Goal: Transaction & Acquisition: Purchase product/service

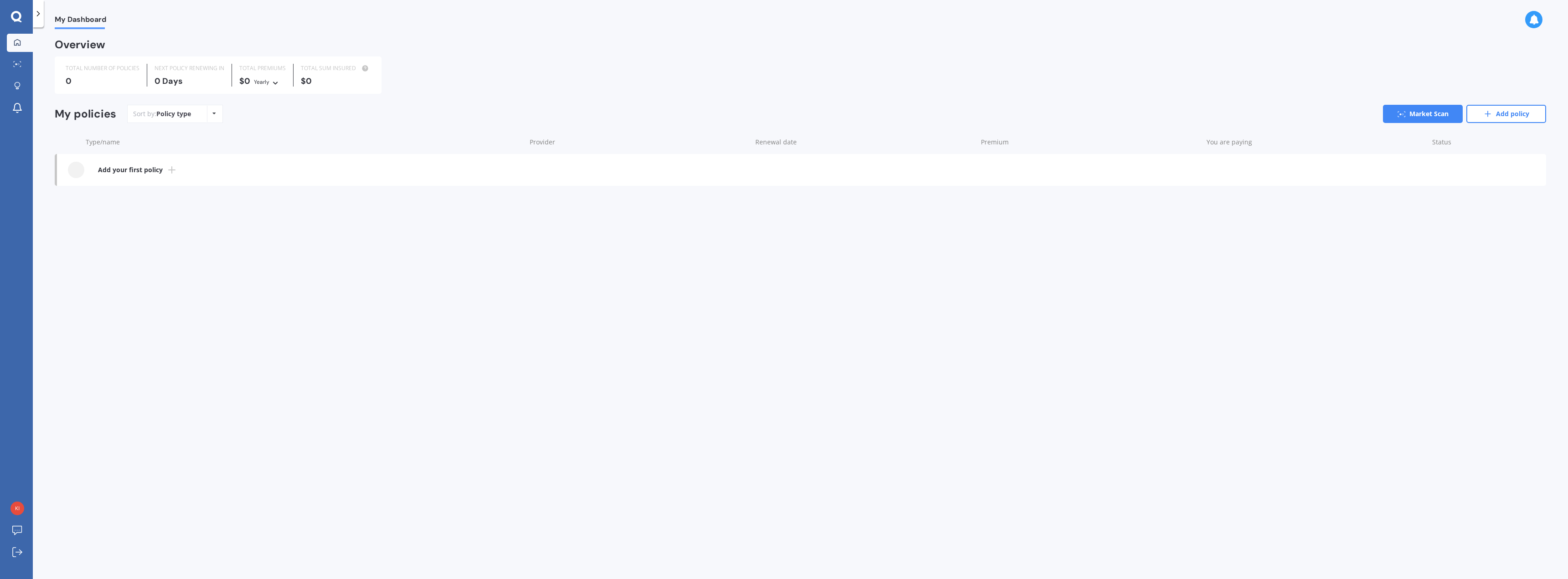
click at [169, 170] on line at bounding box center [172, 170] width 7 height 0
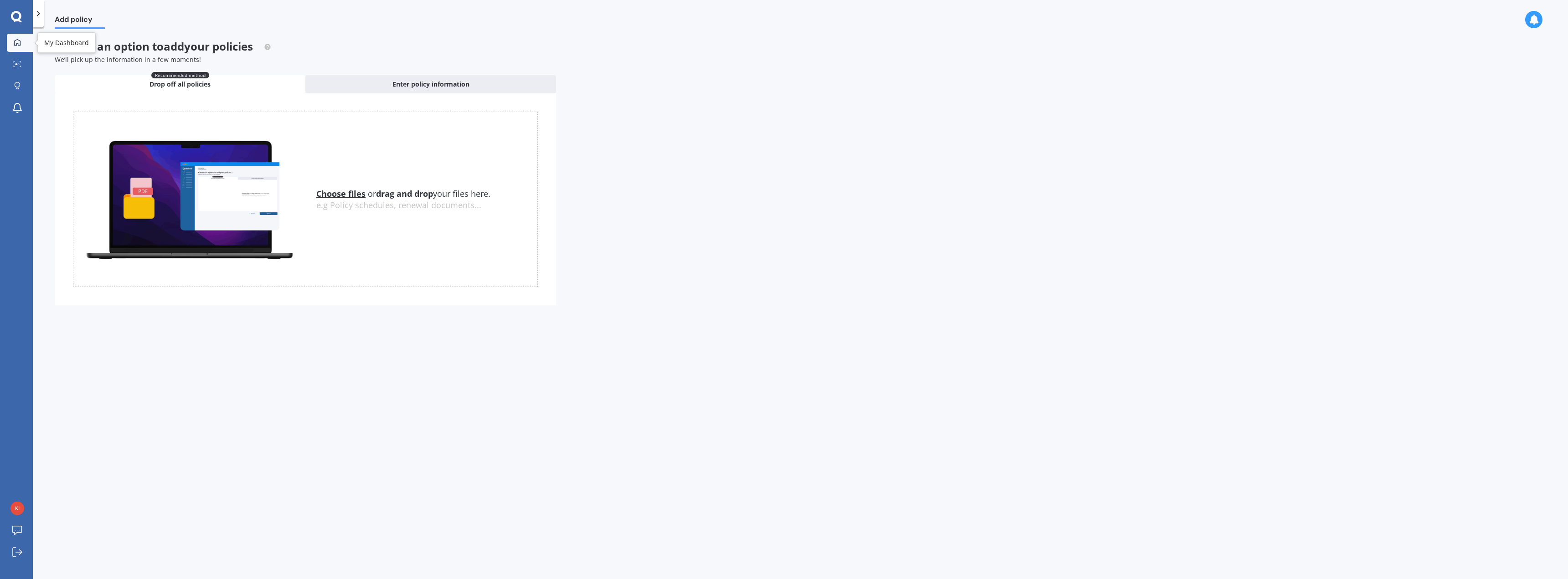
click at [15, 42] on icon at bounding box center [17, 42] width 7 height 7
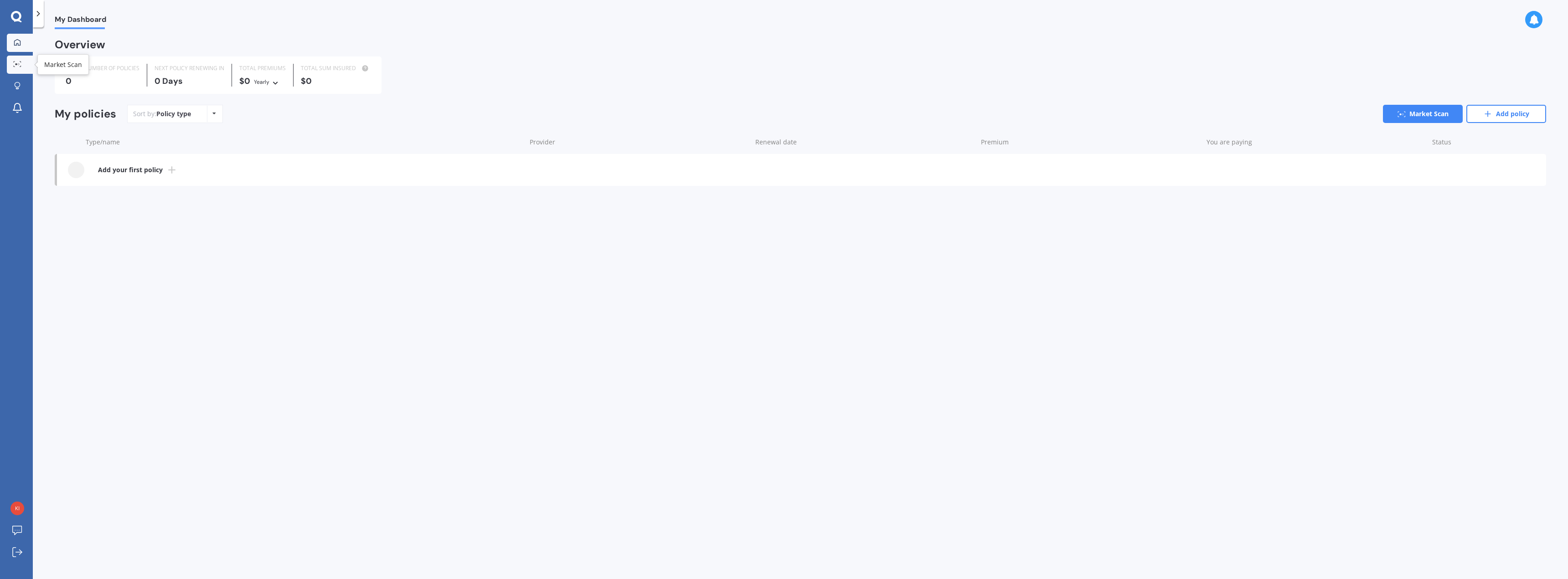
click at [15, 61] on link "Market Scan" at bounding box center [19, 65] width 26 height 18
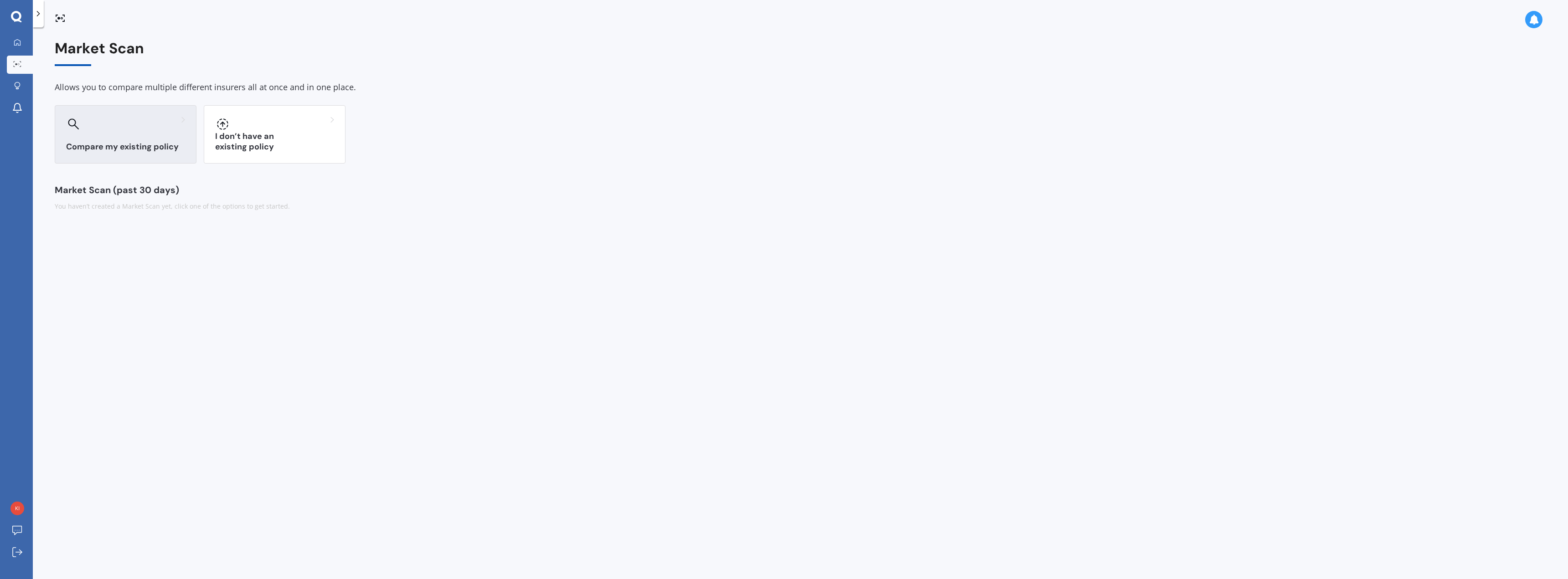
click at [112, 133] on div "Compare my existing policy" at bounding box center [126, 134] width 142 height 58
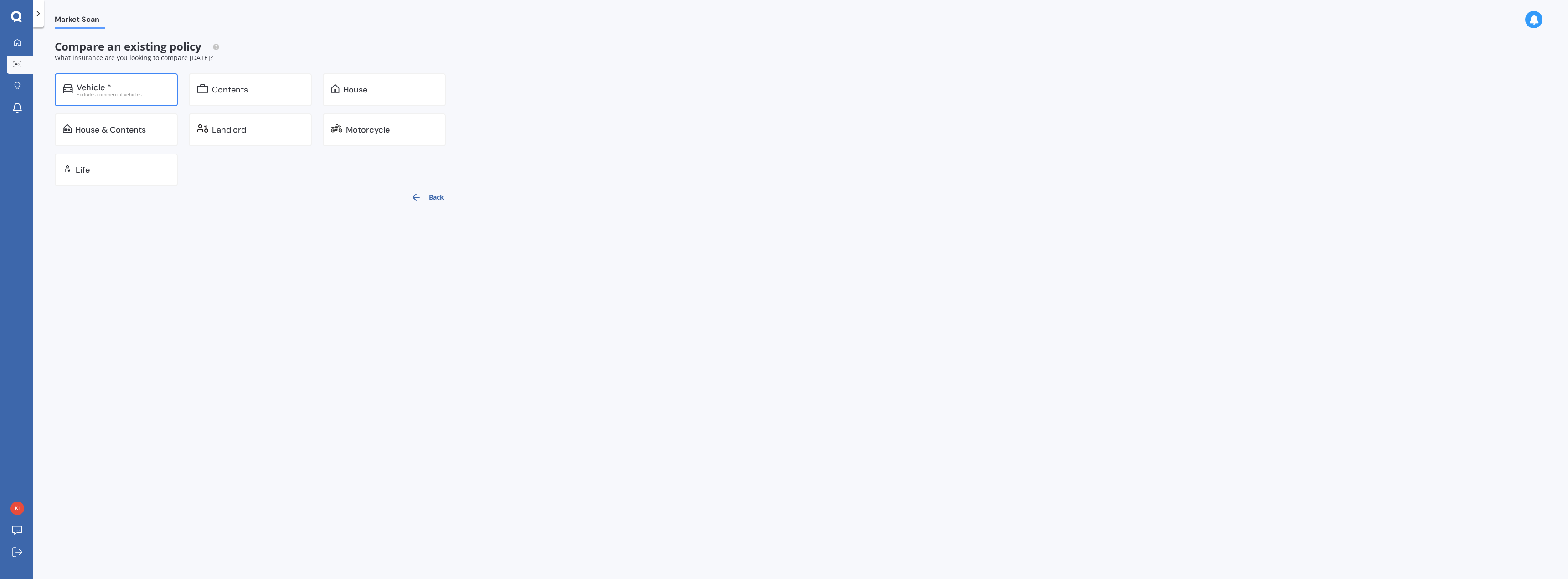
click at [106, 93] on div "Excludes commercial vehicles" at bounding box center [123, 94] width 93 height 5
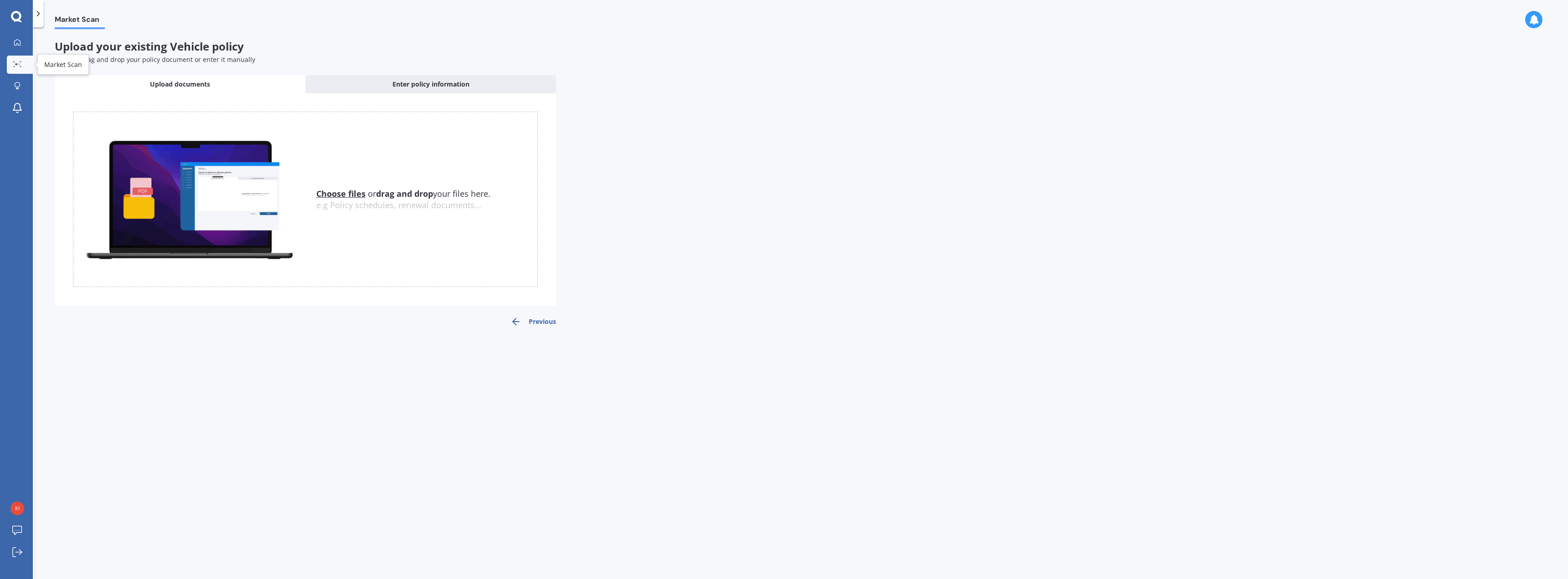
click at [13, 64] on div at bounding box center [17, 64] width 14 height 7
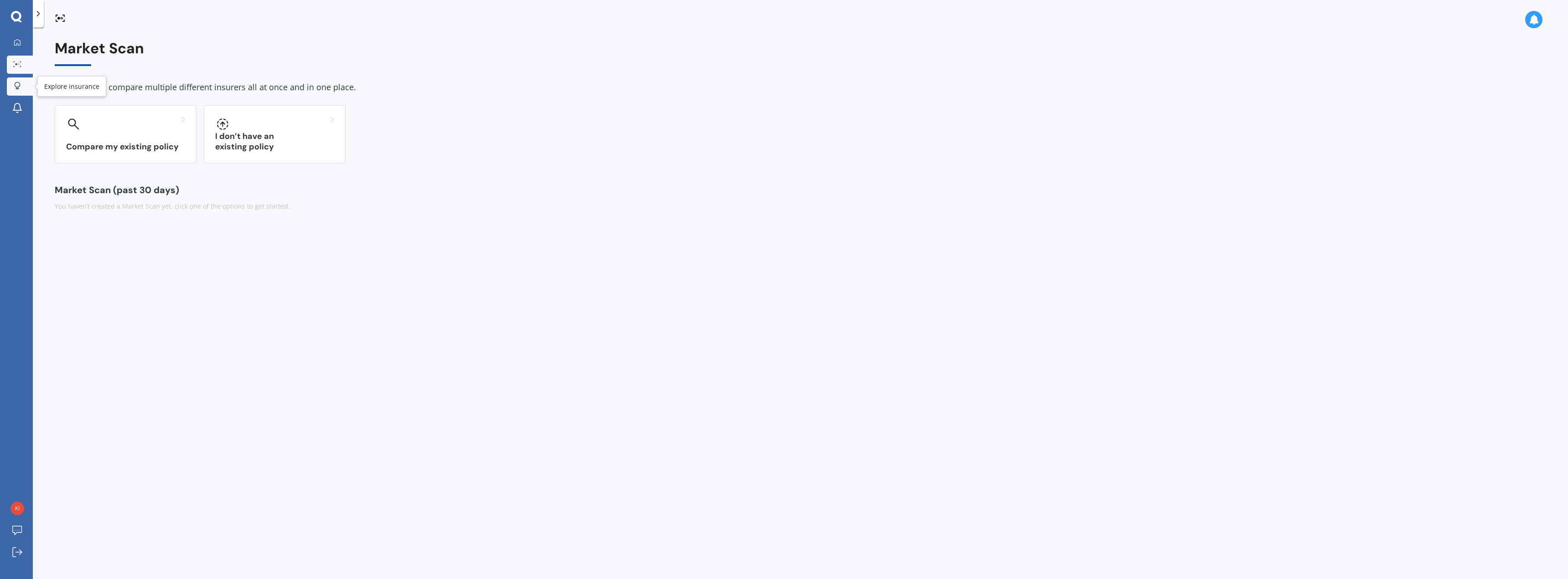
click at [17, 86] on icon at bounding box center [17, 86] width 7 height 8
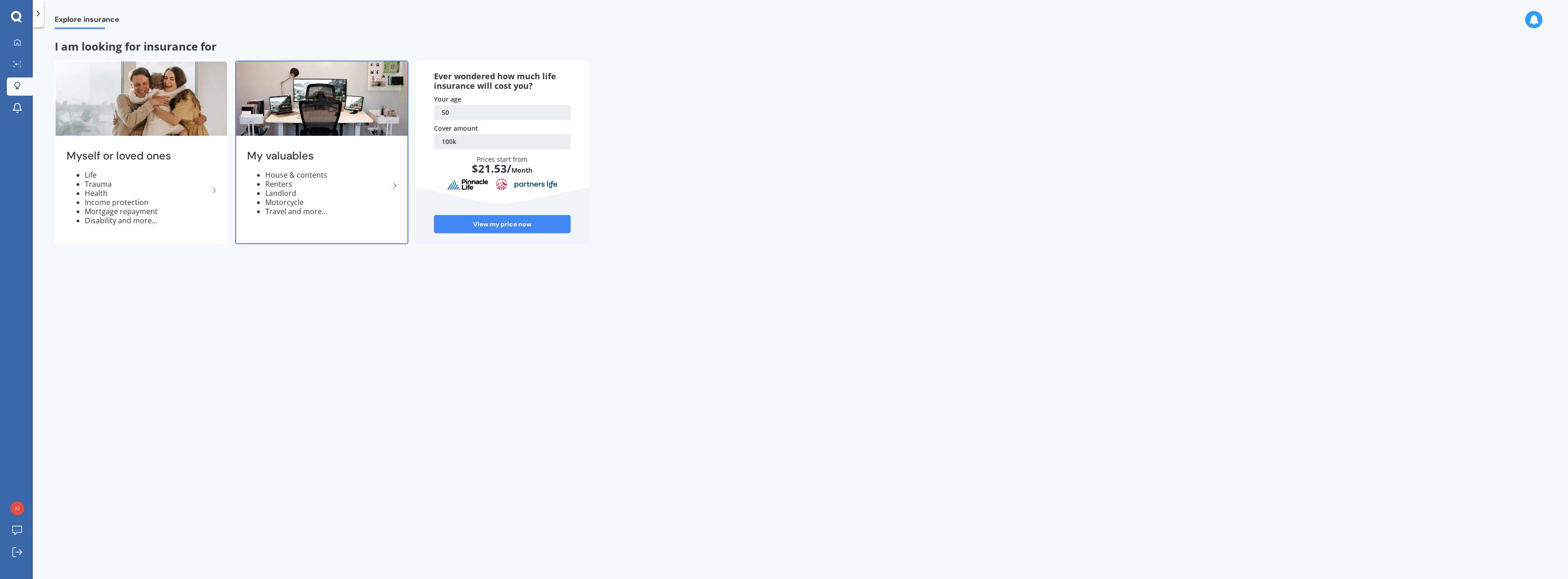
click at [387, 184] on li "Renters" at bounding box center [327, 184] width 124 height 9
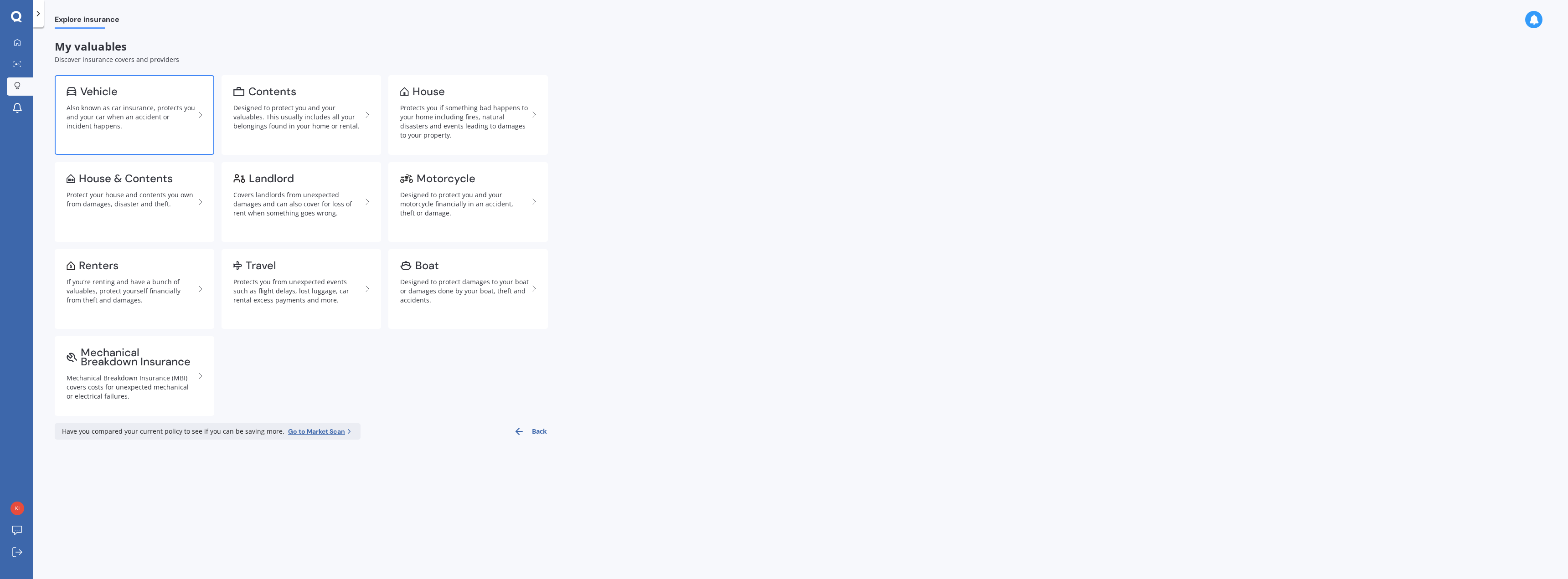
click at [117, 106] on div "Also known as car insurance, protects you and your car when an accident or inci…" at bounding box center [131, 117] width 129 height 27
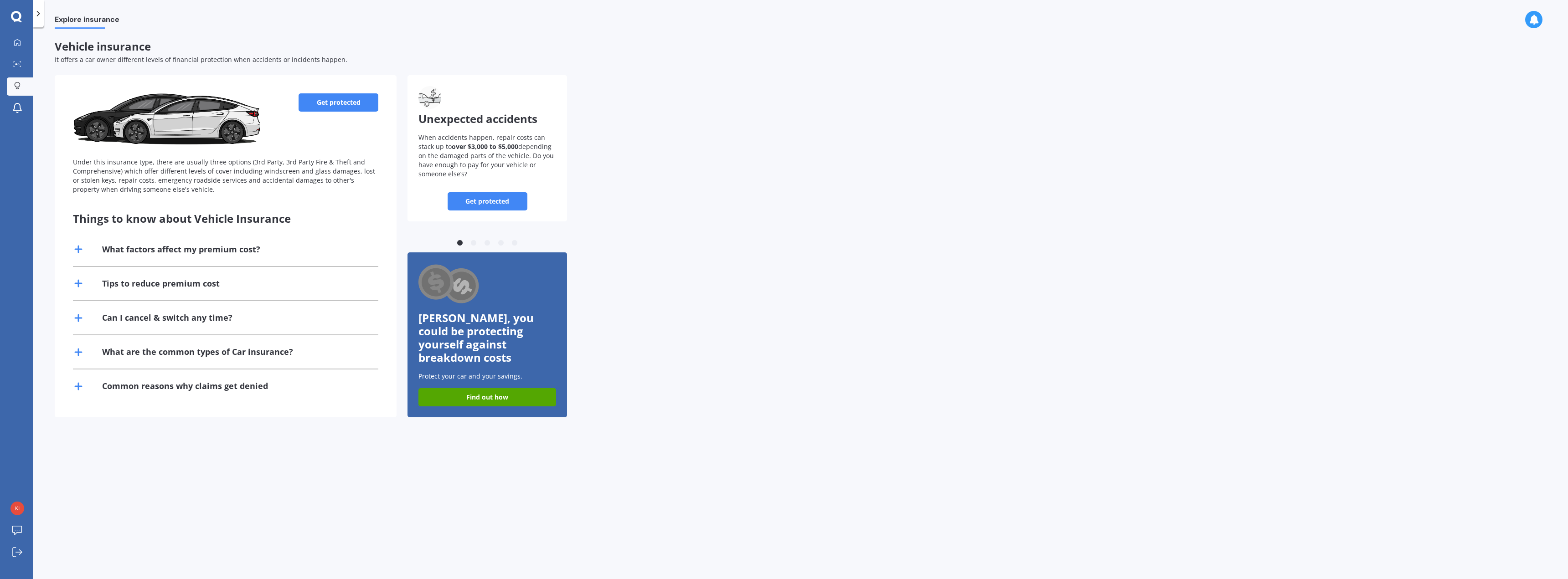
click at [335, 100] on link "Get protected" at bounding box center [338, 102] width 80 height 18
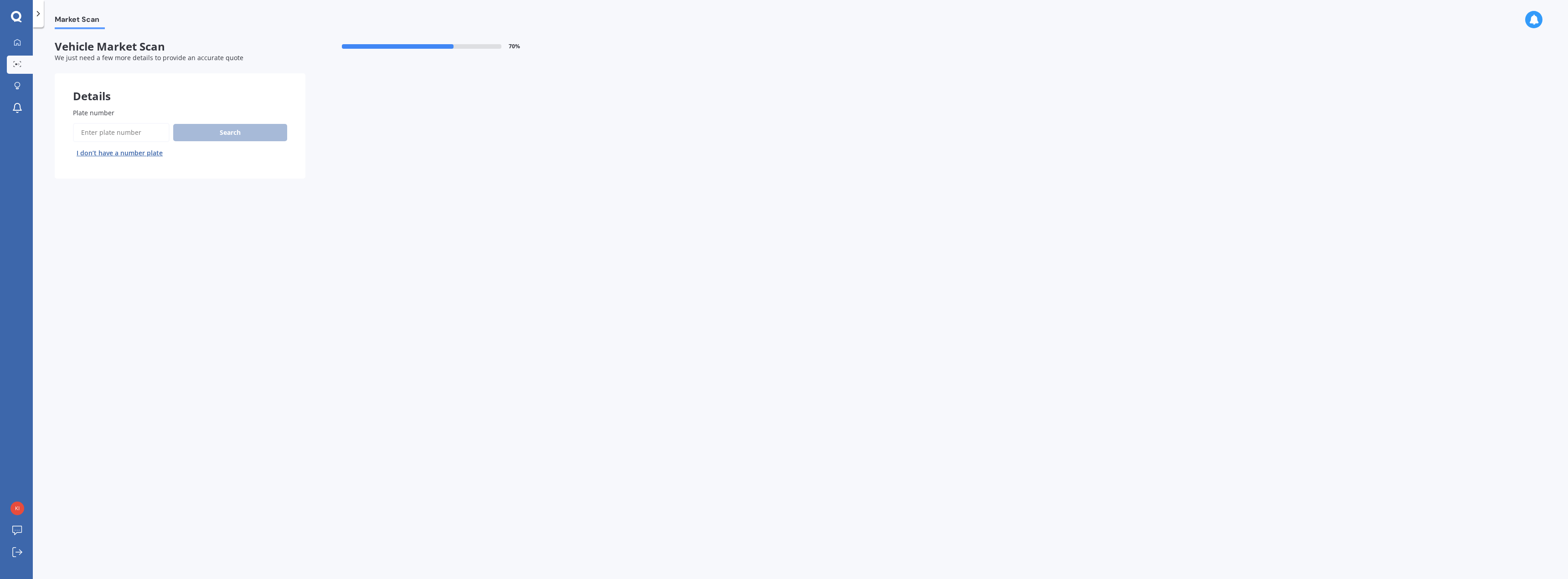
click at [130, 135] on input "Plate number" at bounding box center [121, 132] width 96 height 19
type input "qgu199"
click at [256, 131] on button "Search" at bounding box center [230, 133] width 114 height 17
select select "HONDA"
select select "ODYSSEY"
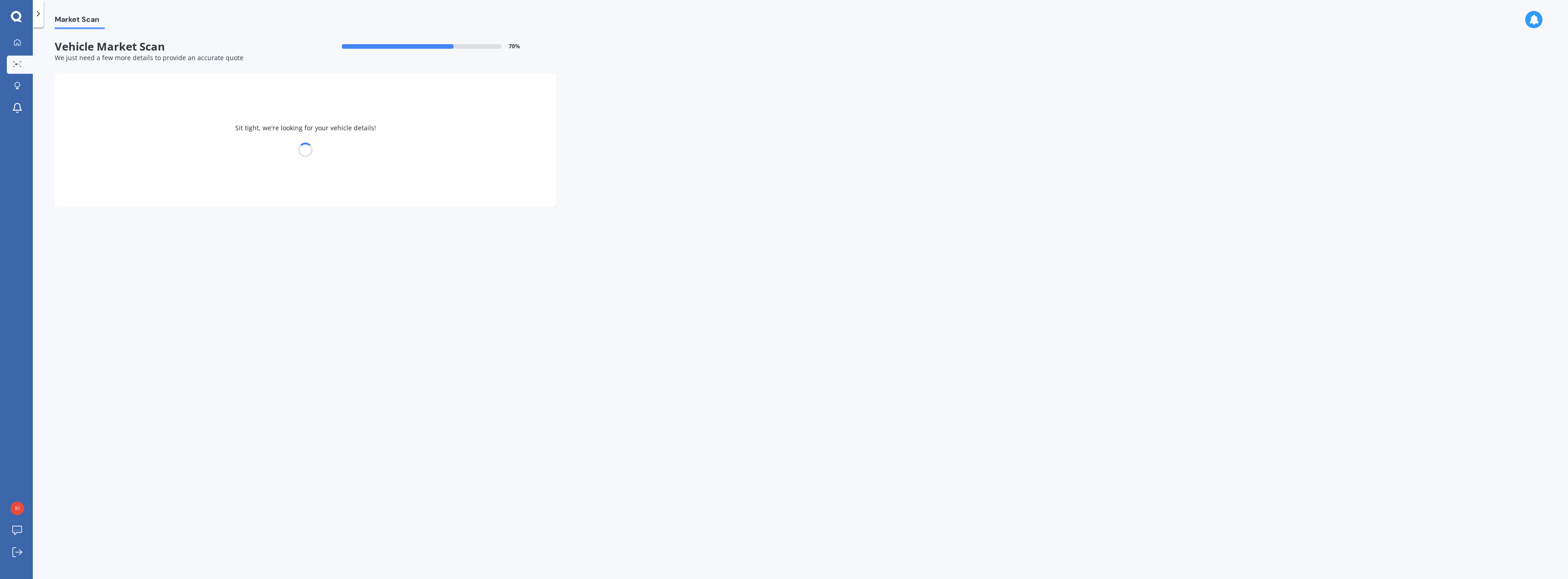
select select "17"
select select "03"
select select "1975"
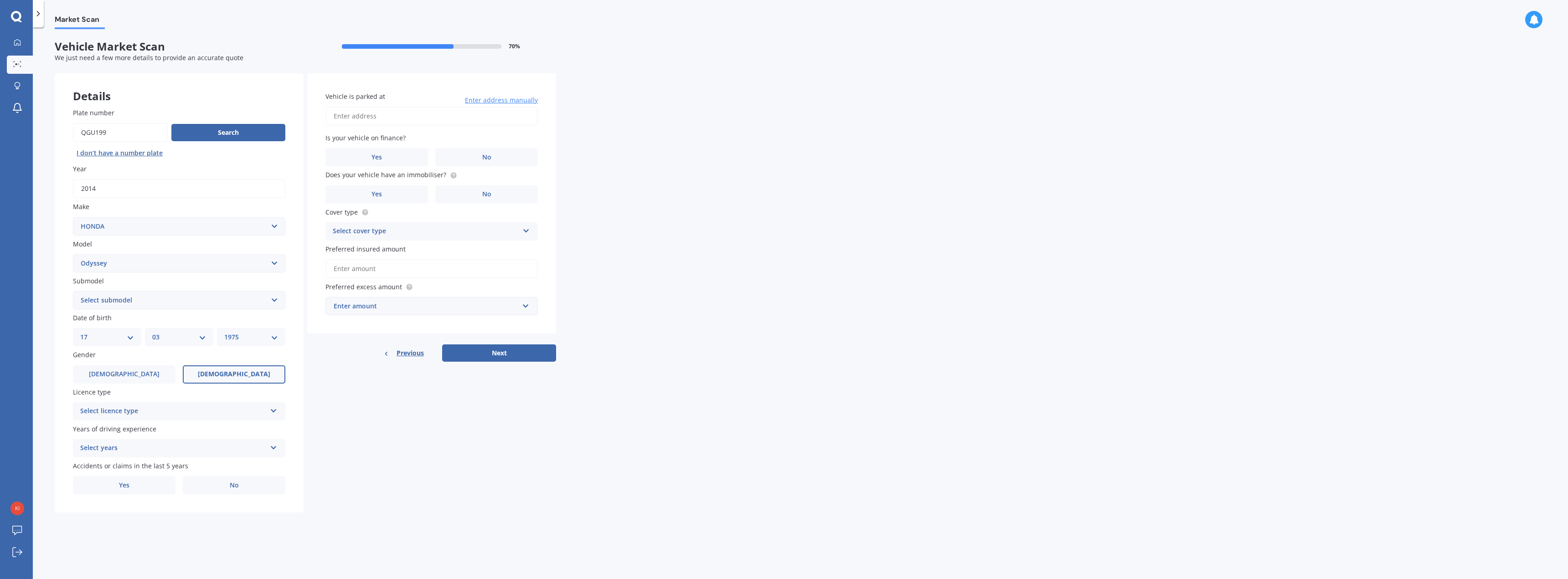
click at [207, 375] on label "[DEMOGRAPHIC_DATA]" at bounding box center [234, 374] width 102 height 18
click at [0, 0] on input "[DEMOGRAPHIC_DATA]" at bounding box center [0, 0] width 0 height 0
click at [271, 407] on icon at bounding box center [274, 409] width 8 height 7
click at [108, 429] on div "NZ Full" at bounding box center [179, 428] width 211 height 17
click at [278, 448] on div "Select years 5 or more years 4 years 3 years 2 years 1 year" at bounding box center [178, 448] width 212 height 18
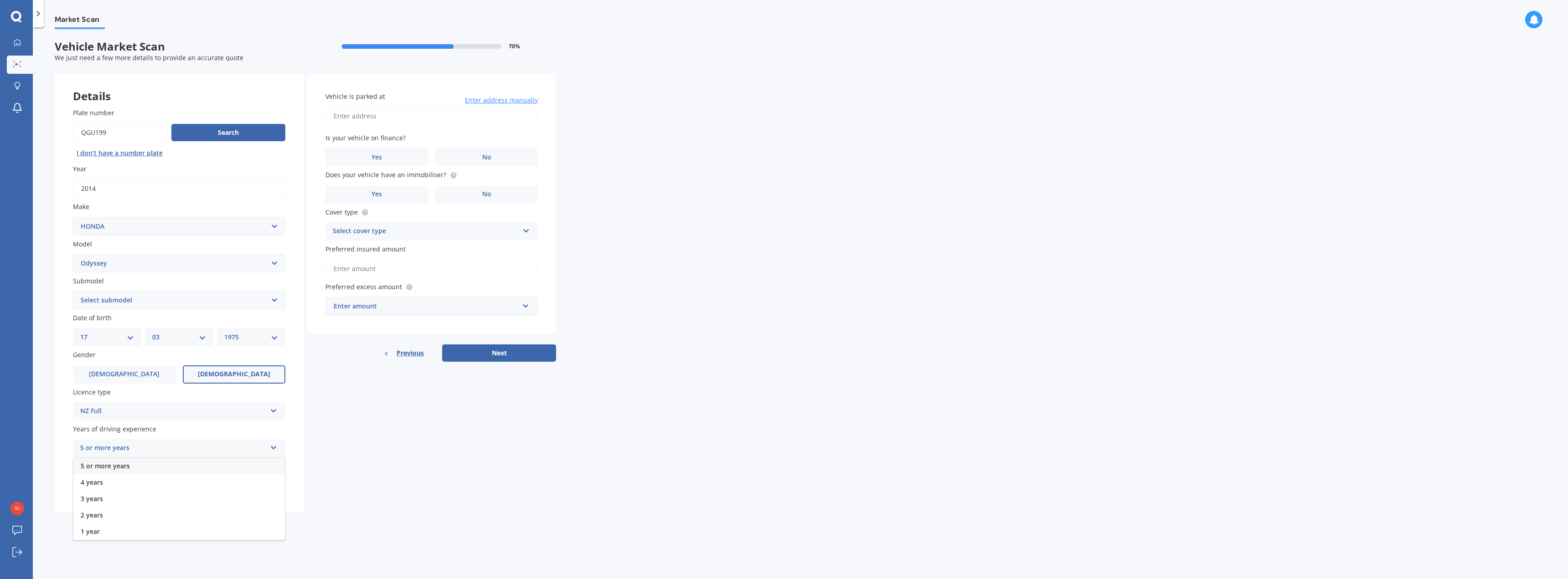
click at [127, 464] on span "5 or more years" at bounding box center [105, 465] width 49 height 9
click at [153, 487] on label "Yes" at bounding box center [124, 485] width 102 height 18
click at [0, 0] on input "Yes" at bounding box center [0, 0] width 0 height 0
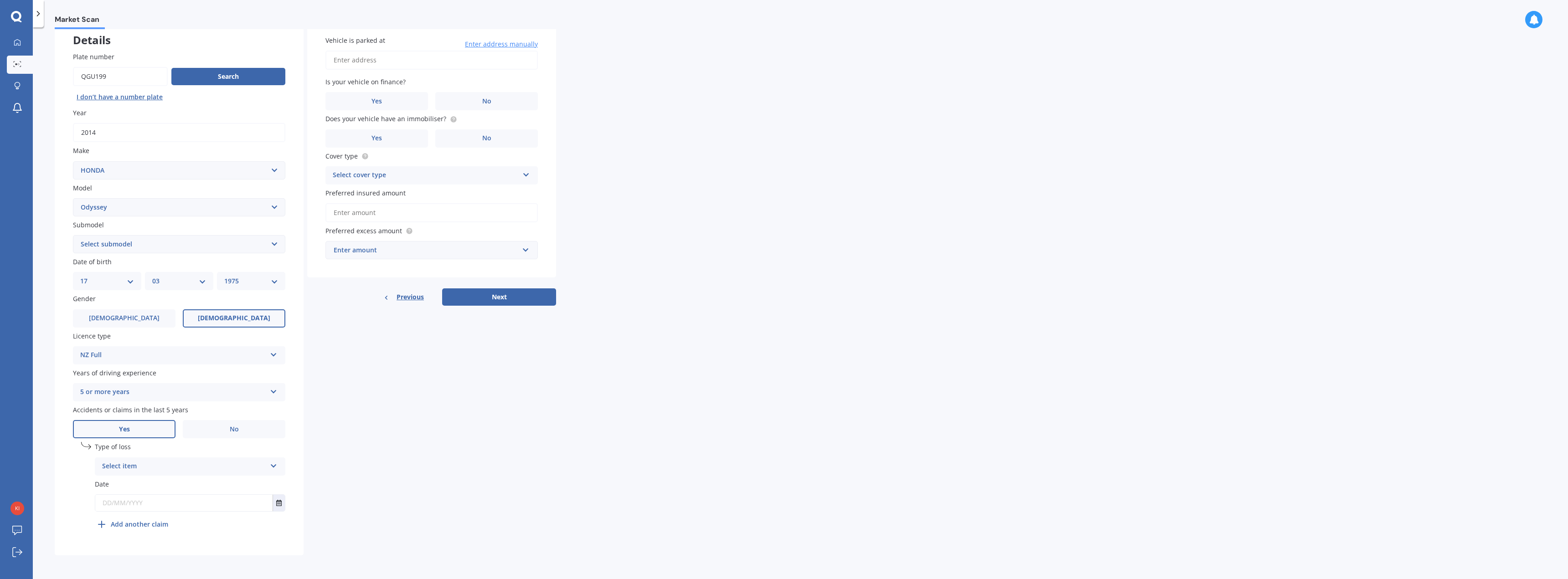
click at [274, 465] on icon at bounding box center [274, 464] width 8 height 7
click at [135, 501] on span "Not at fault accident" at bounding box center [135, 500] width 65 height 9
click at [217, 508] on input "text" at bounding box center [184, 502] width 177 height 17
click at [279, 506] on button "Select date" at bounding box center [278, 502] width 13 height 17
click at [133, 390] on icon "button" at bounding box center [131, 390] width 4 height 2
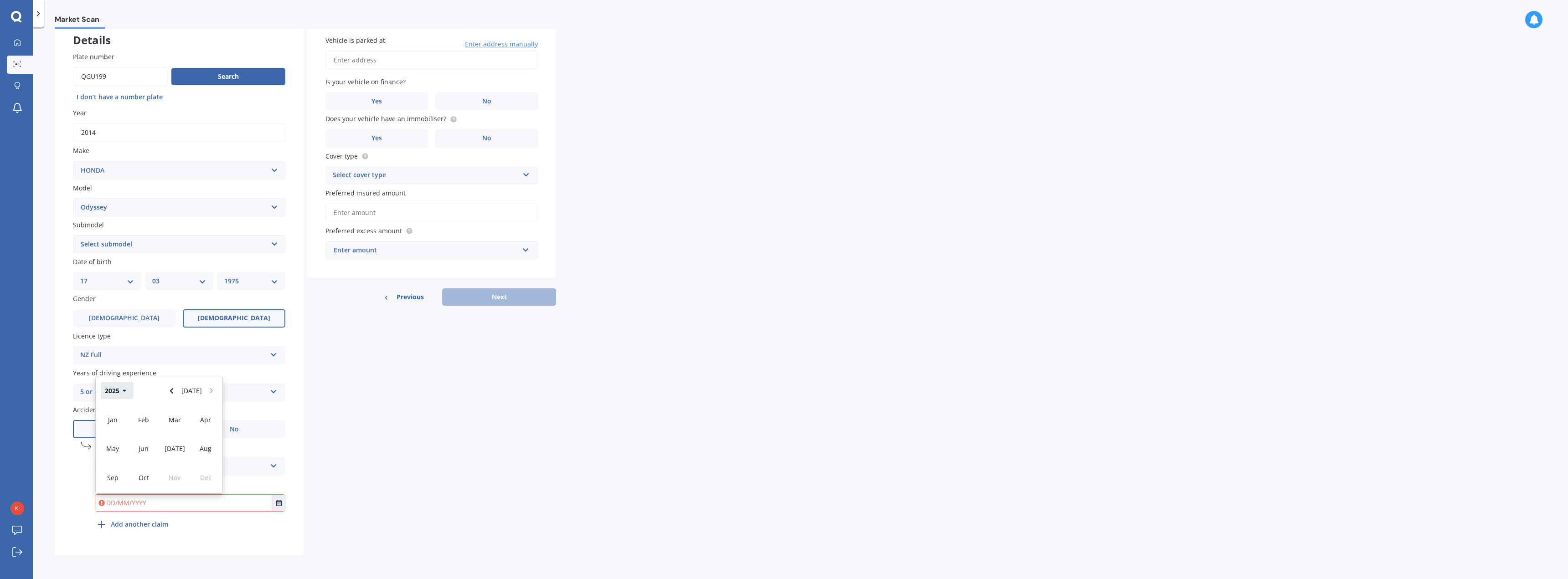
click at [114, 389] on button "2025" at bounding box center [117, 390] width 33 height 17
click at [145, 447] on span "2024" at bounding box center [143, 448] width 15 height 9
click at [143, 473] on span "Oct" at bounding box center [144, 477] width 11 height 9
click at [106, 438] on span "07" at bounding box center [106, 440] width 7 height 9
type input "[DATE]"
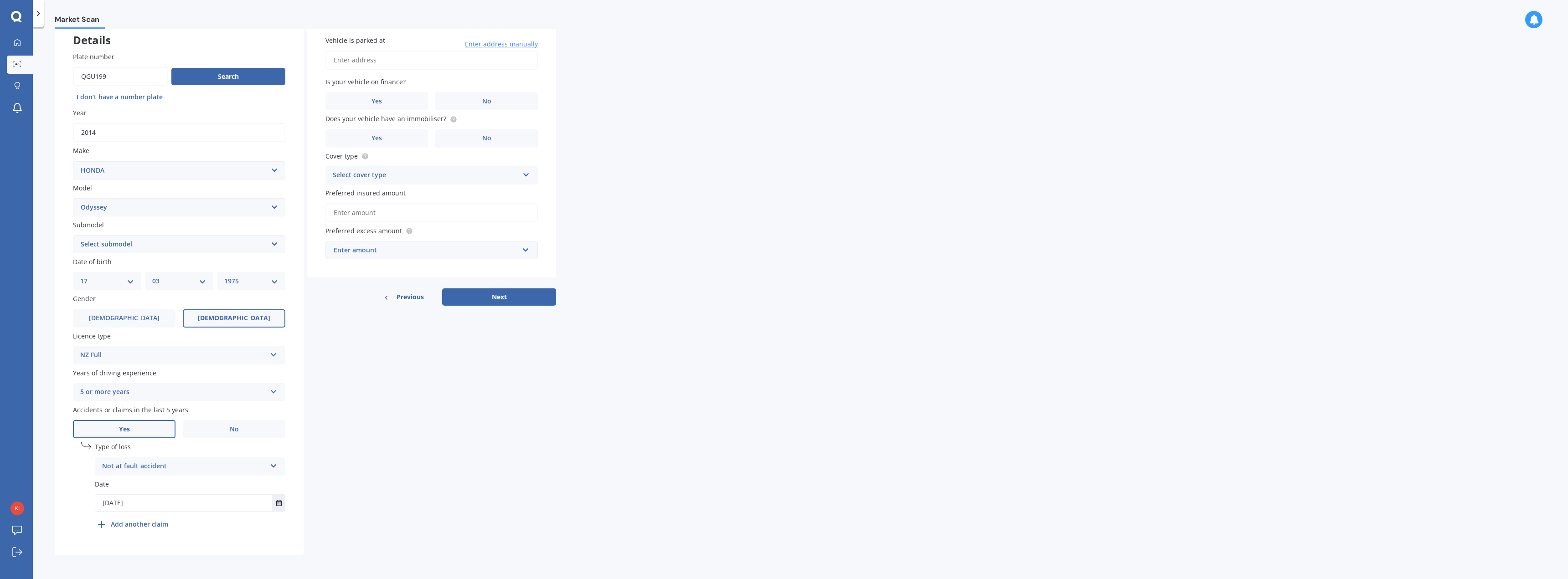
click at [436, 497] on div "Details Plate number Search I don’t have a number plate Year [DATE] Make Select…" at bounding box center [305, 286] width 502 height 538
click at [373, 54] on input "Vehicle is parked at" at bounding box center [431, 60] width 212 height 19
type input "[STREET_ADDRESS]"
click at [470, 96] on label "No" at bounding box center [486, 101] width 102 height 18
click at [0, 0] on input "No" at bounding box center [0, 0] width 0 height 0
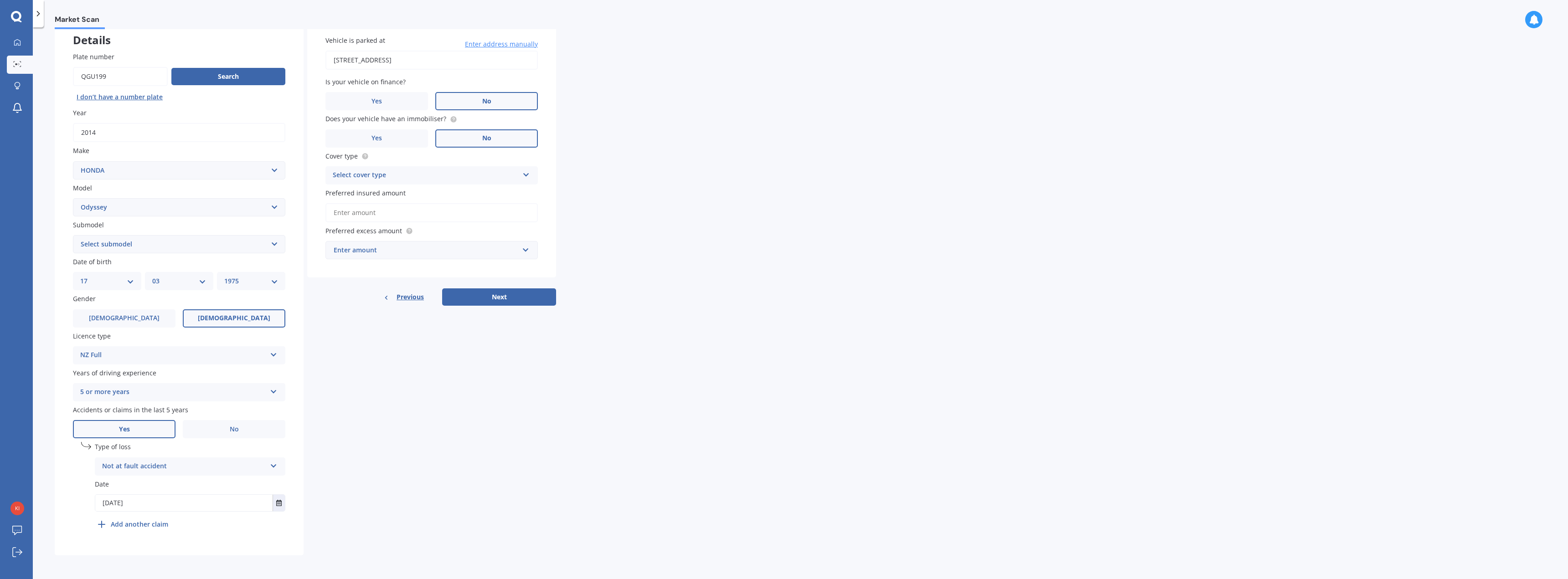
click at [463, 138] on label "No" at bounding box center [486, 139] width 102 height 18
click at [0, 0] on input "No" at bounding box center [0, 0] width 0 height 0
click at [527, 174] on icon at bounding box center [526, 173] width 8 height 7
click at [389, 193] on div "Comprehensive" at bounding box center [431, 193] width 211 height 17
click at [435, 213] on input "Preferred insured amount" at bounding box center [431, 213] width 212 height 19
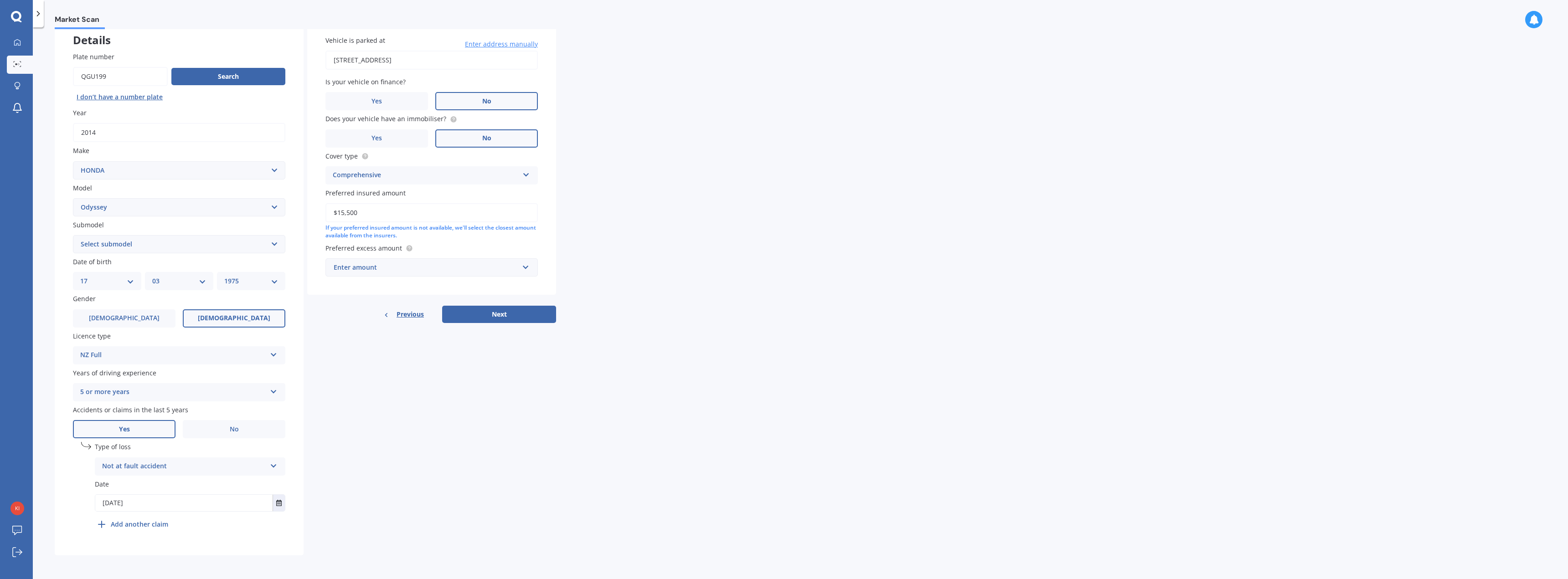
type input "$15,500"
click at [523, 263] on input "text" at bounding box center [428, 267] width 204 height 17
click at [344, 316] on span "$500" at bounding box center [340, 318] width 15 height 9
click at [484, 321] on button "Next" at bounding box center [499, 324] width 114 height 17
click at [276, 244] on select "Select submodel (all other) 2.2 litre 2.3 litre 2.4 litre L S V6 3.0 litre" at bounding box center [178, 244] width 212 height 18
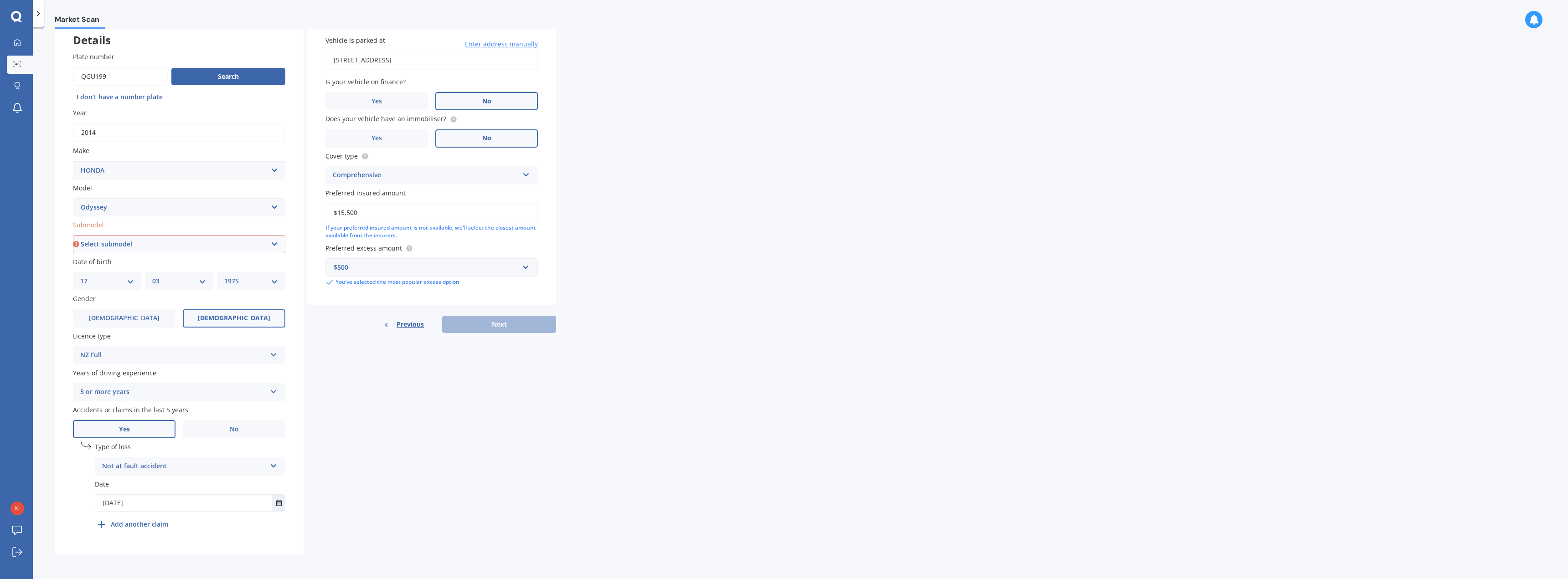
click at [274, 242] on select "Select submodel (all other) 2.2 litre 2.3 litre 2.4 litre L S V6 3.0 litre" at bounding box center [178, 244] width 212 height 18
select select "2.3 LITRE"
click at [73, 235] on select "Select submodel (all other) 2.2 litre 2.3 litre 2.4 litre L S V6 3.0 litre" at bounding box center [178, 244] width 212 height 18
click at [496, 324] on button "Next" at bounding box center [499, 324] width 114 height 17
select select "17"
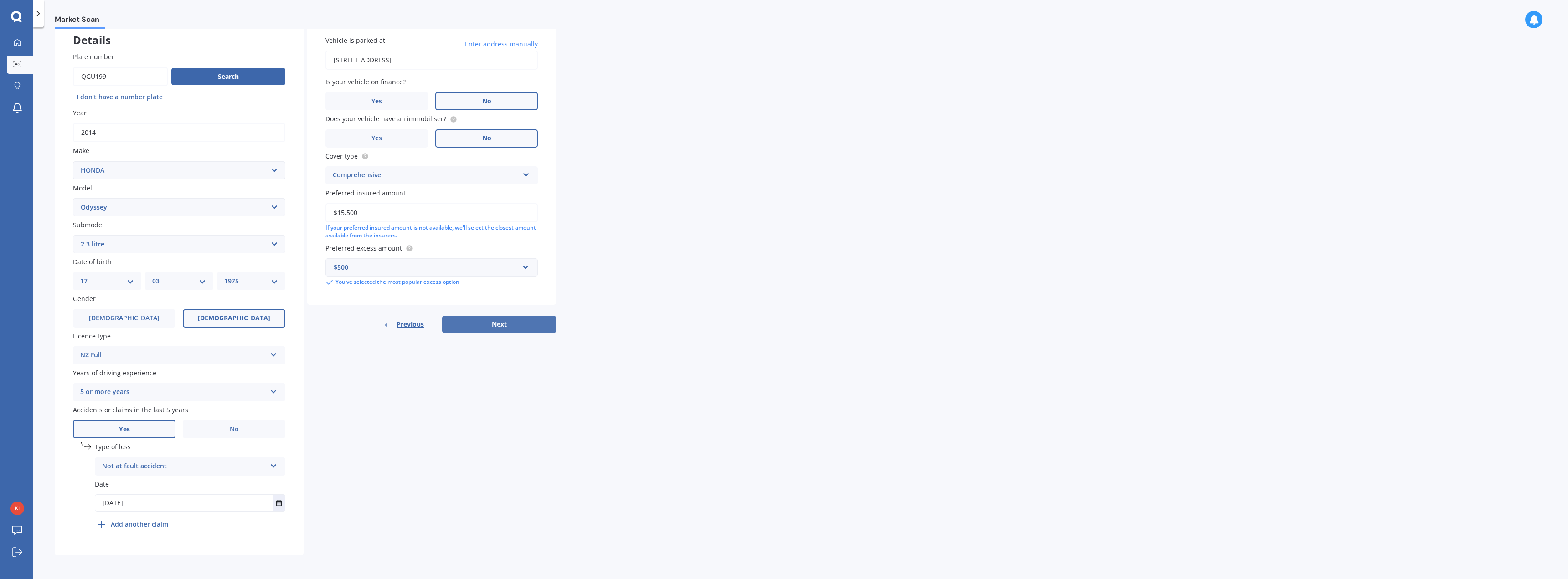
select select "03"
select select "1975"
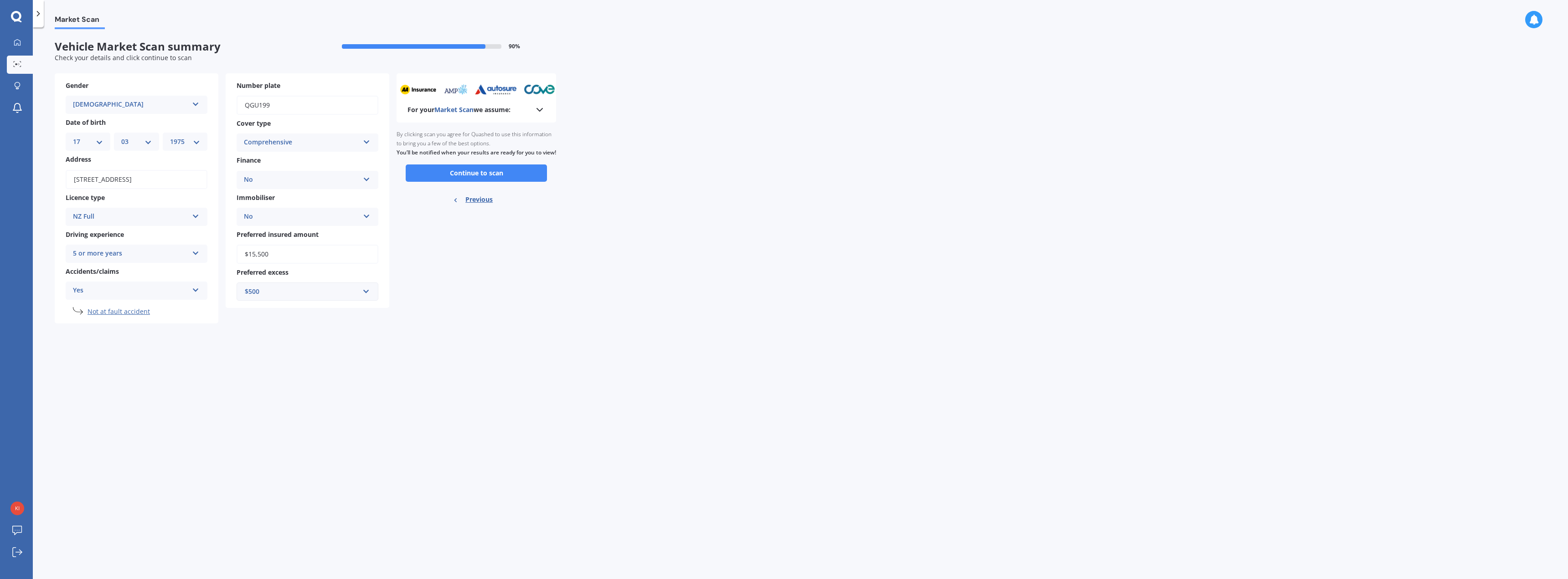
scroll to position [0, 0]
click at [471, 181] on button "Continue to scan" at bounding box center [476, 173] width 141 height 17
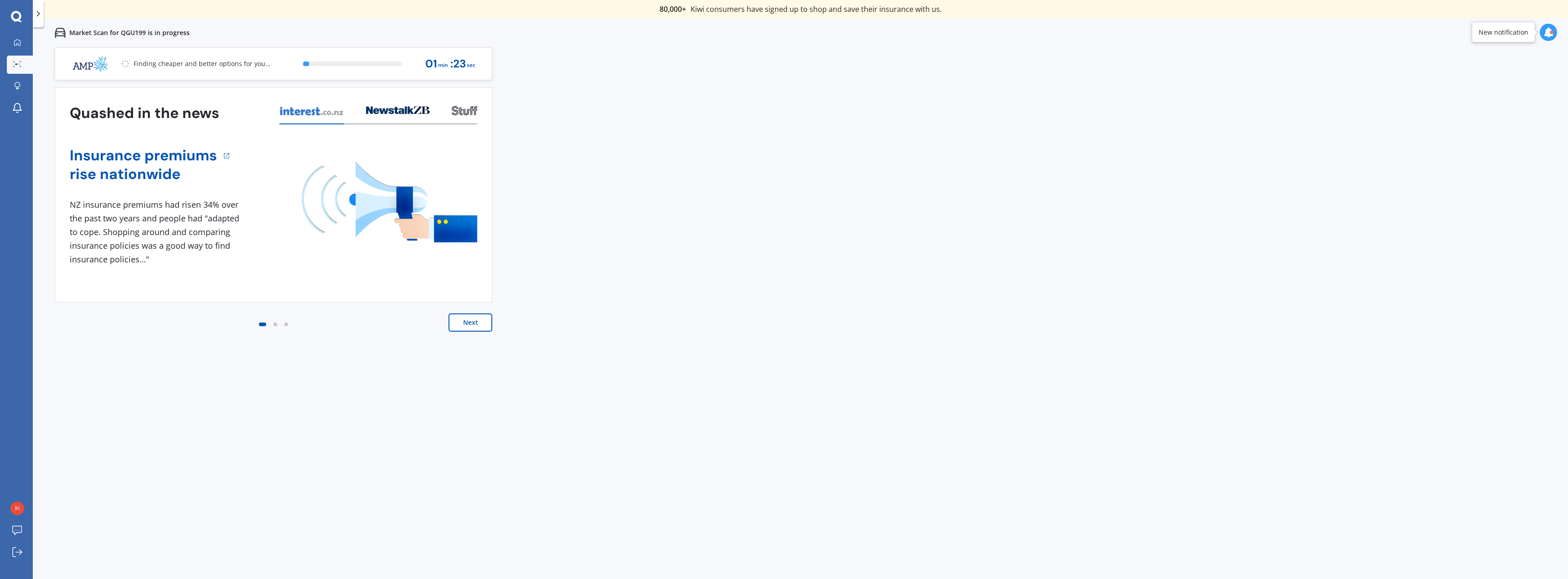
click at [467, 325] on button "Next" at bounding box center [470, 323] width 44 height 18
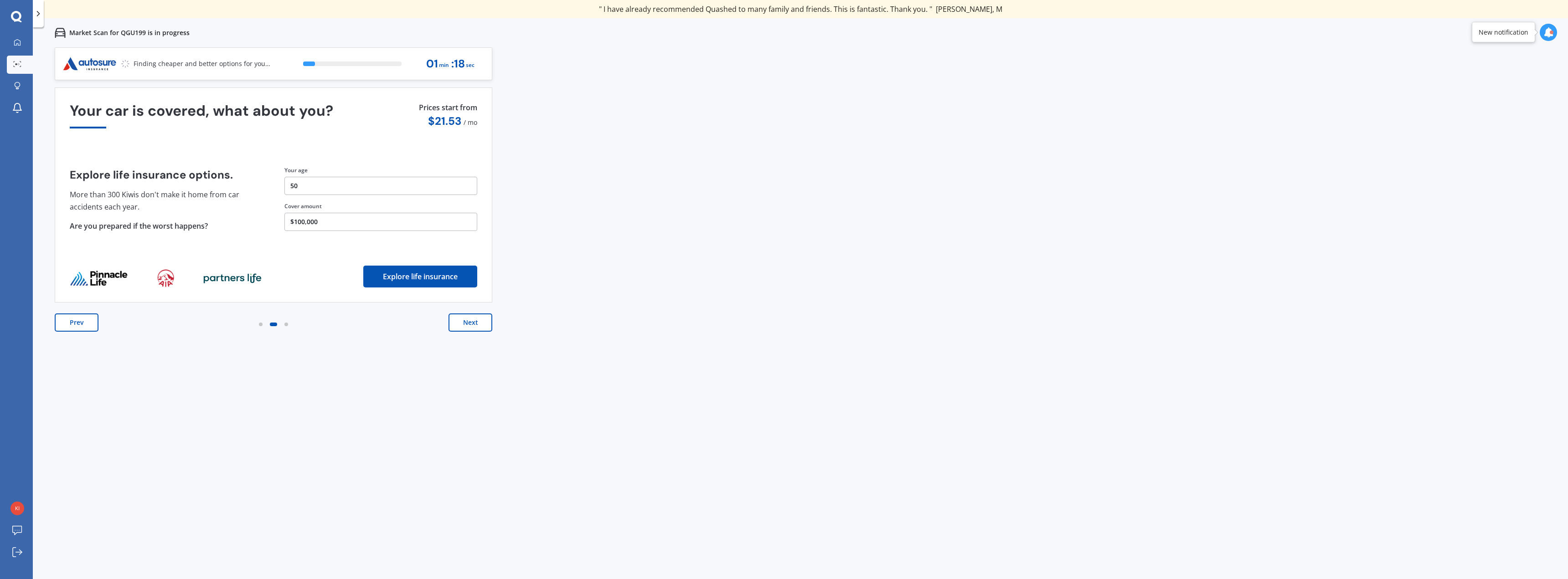
click at [467, 324] on button "Next" at bounding box center [470, 323] width 44 height 18
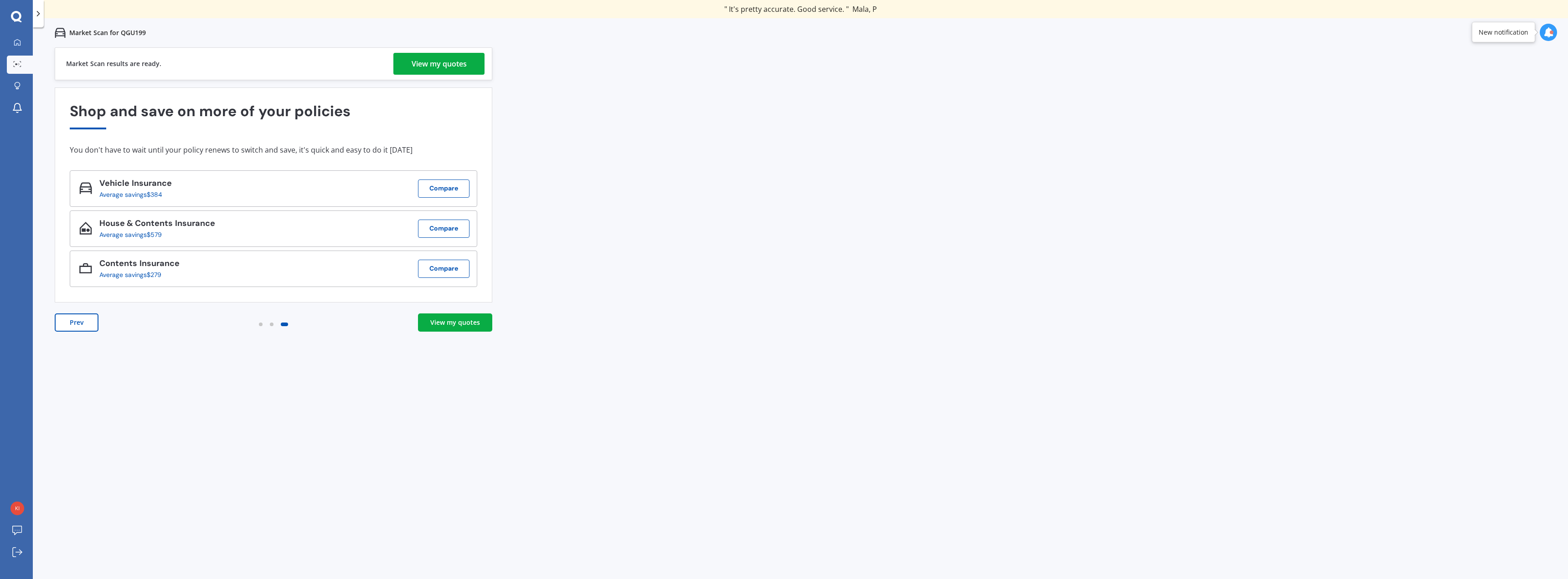
click at [443, 325] on div "View my quotes" at bounding box center [455, 322] width 50 height 9
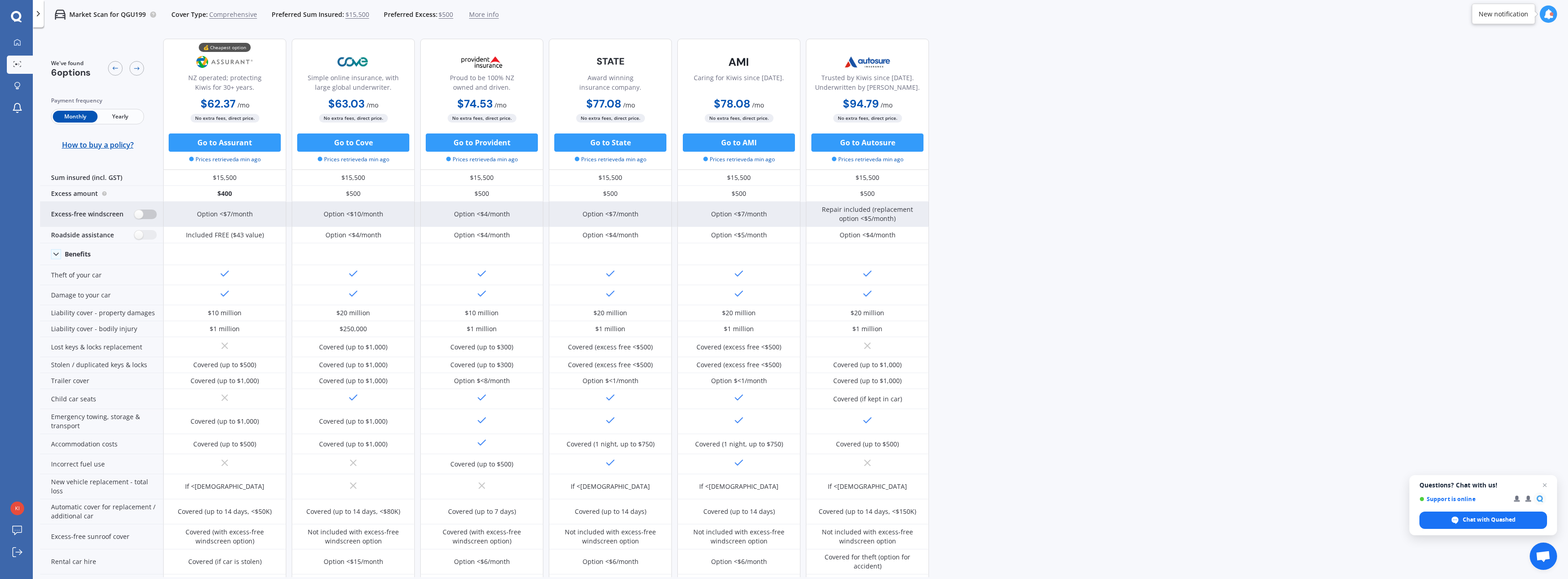
click at [149, 215] on label at bounding box center [145, 214] width 22 height 9
radio input "true"
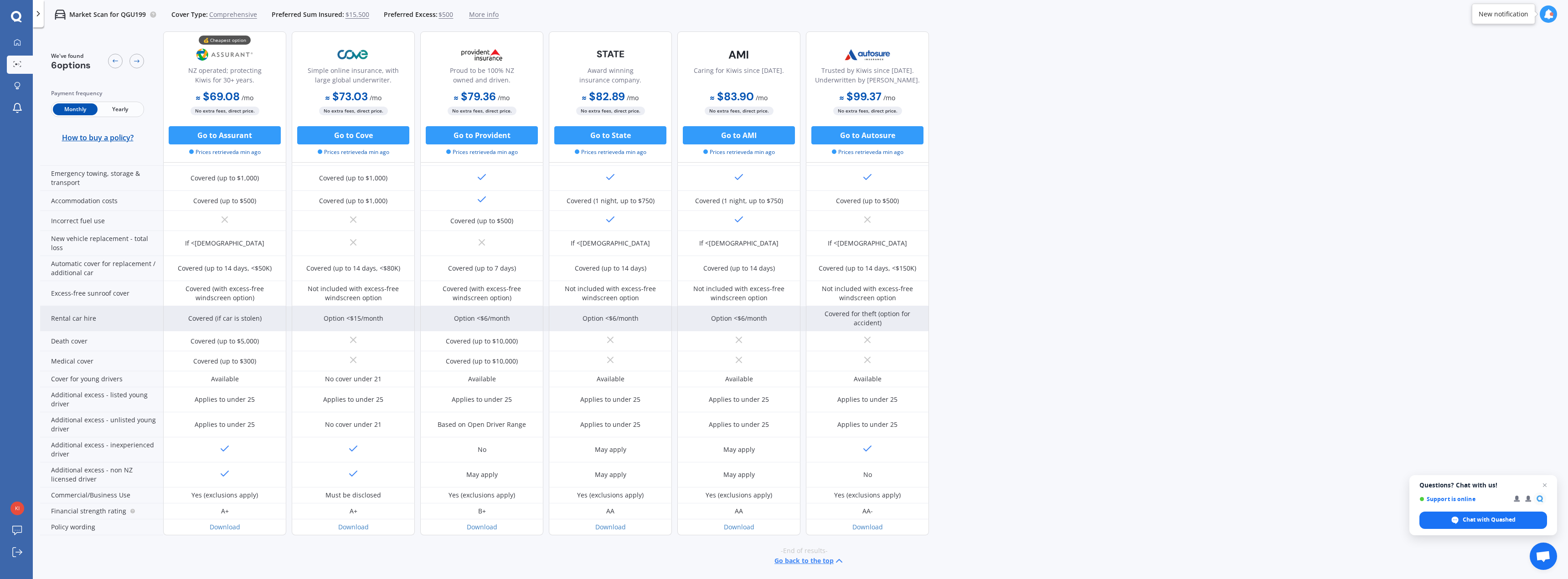
scroll to position [209, 0]
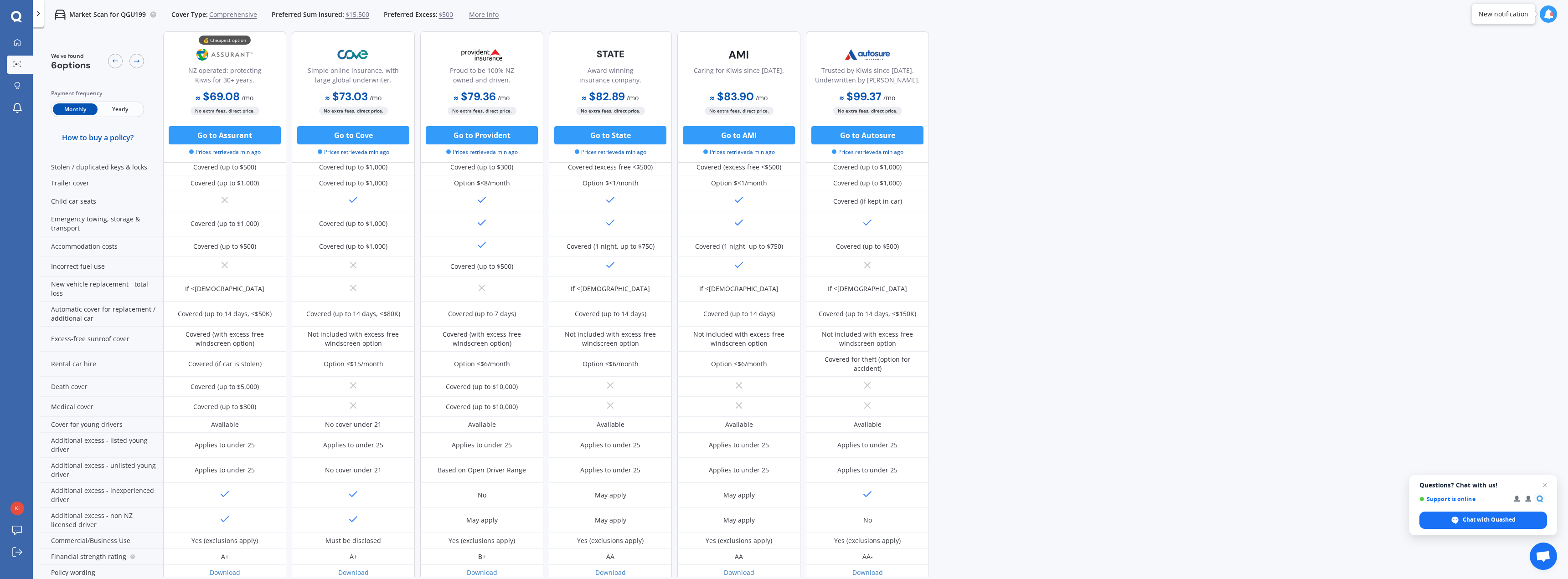
click at [123, 110] on span "Yearly" at bounding box center [120, 110] width 45 height 12
click at [67, 108] on span "Monthly" at bounding box center [75, 110] width 45 height 12
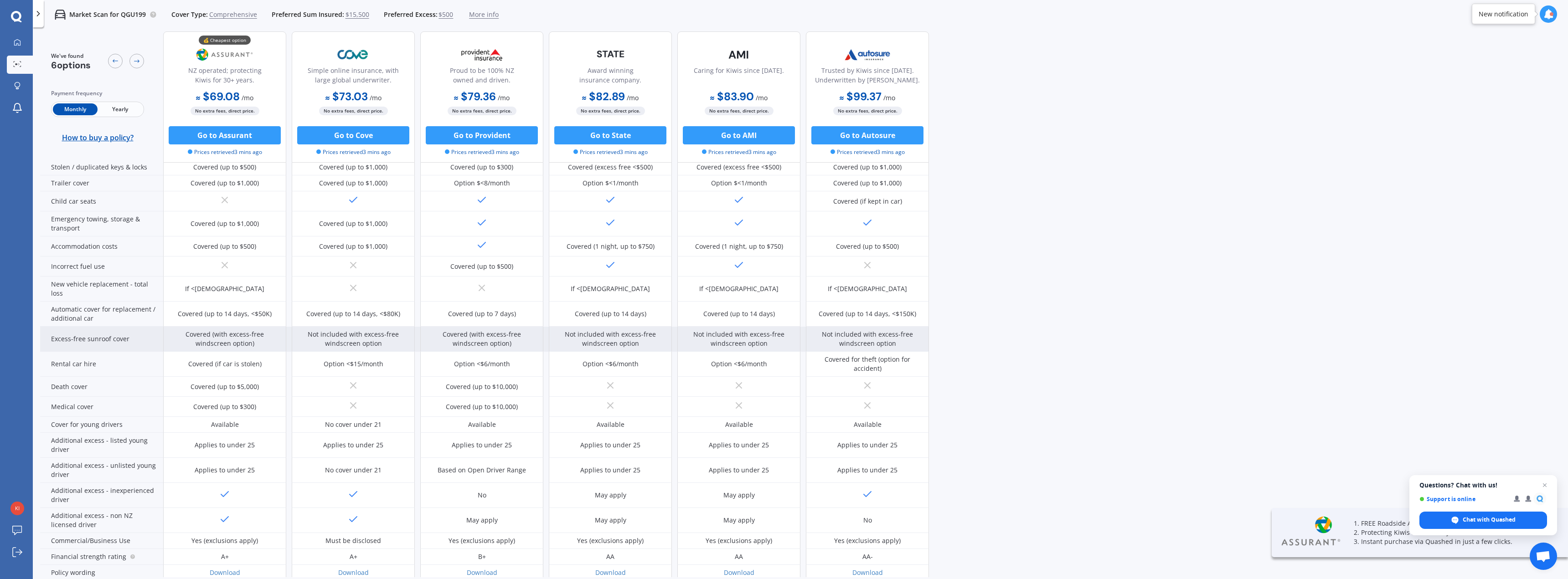
scroll to position [254, 0]
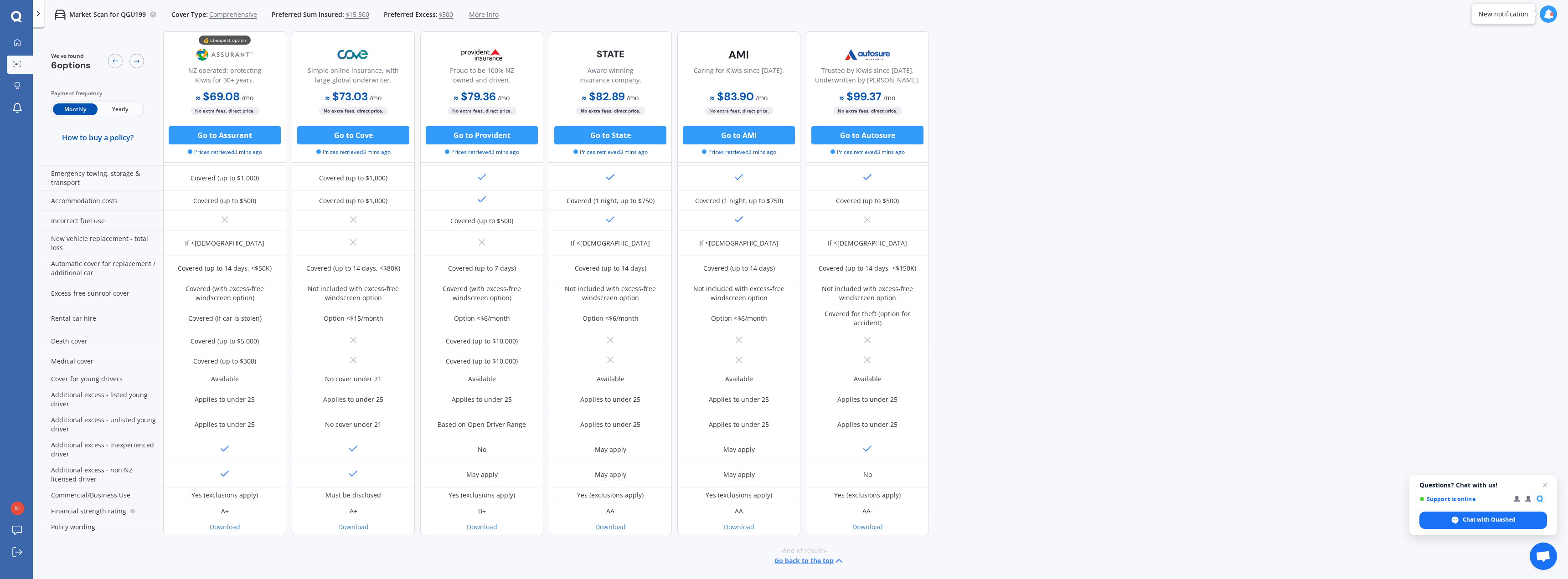
click at [113, 104] on span "Yearly" at bounding box center [120, 110] width 45 height 12
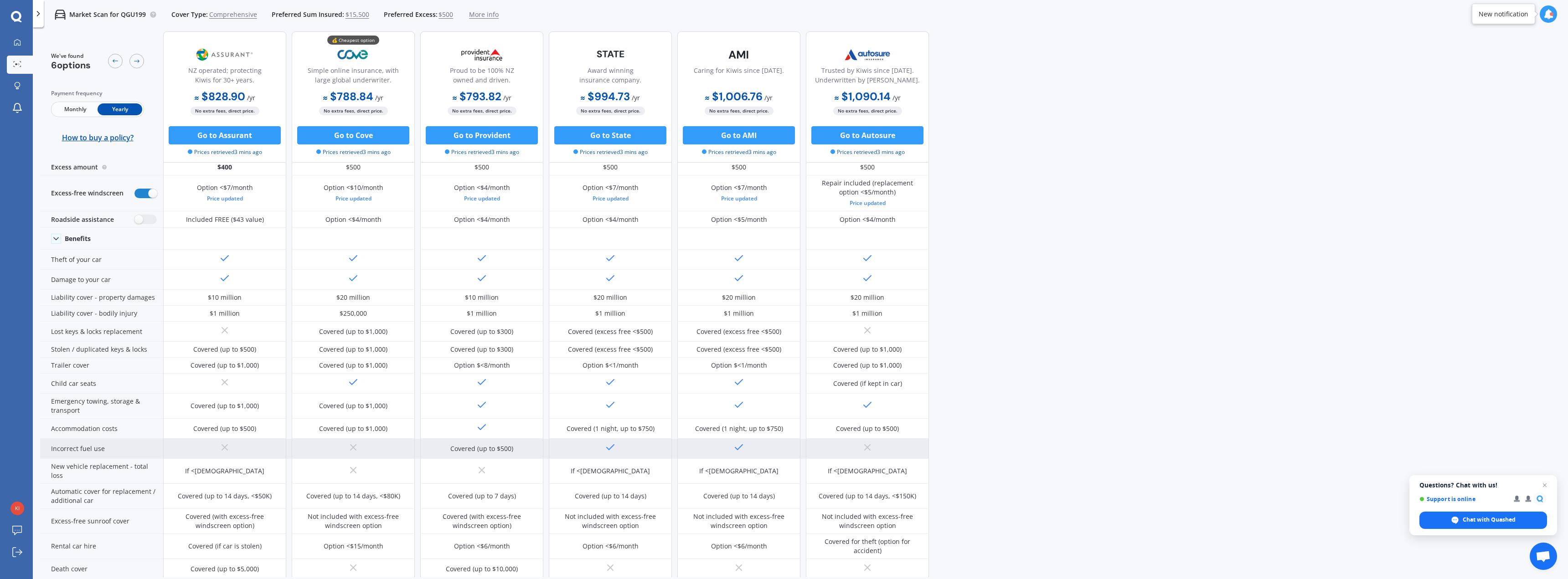
scroll to position [0, 0]
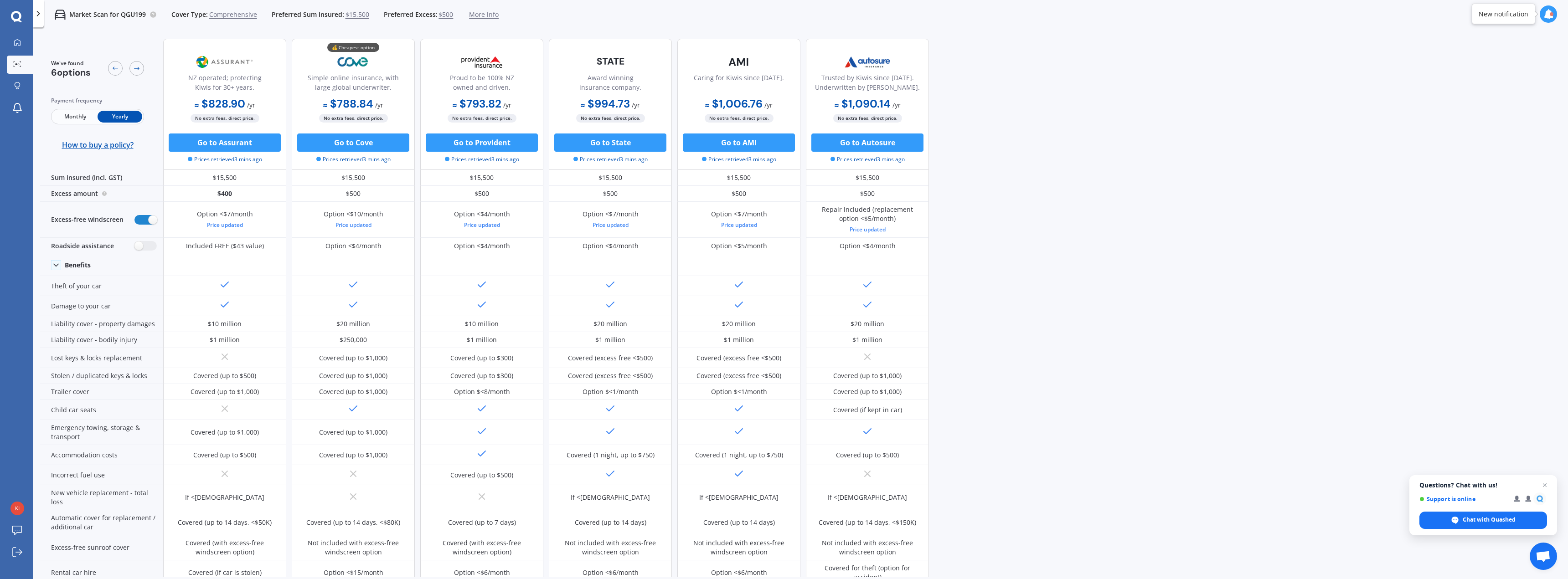
click at [85, 114] on span "Monthly" at bounding box center [75, 117] width 45 height 12
click at [15, 65] on icon at bounding box center [17, 63] width 8 height 6
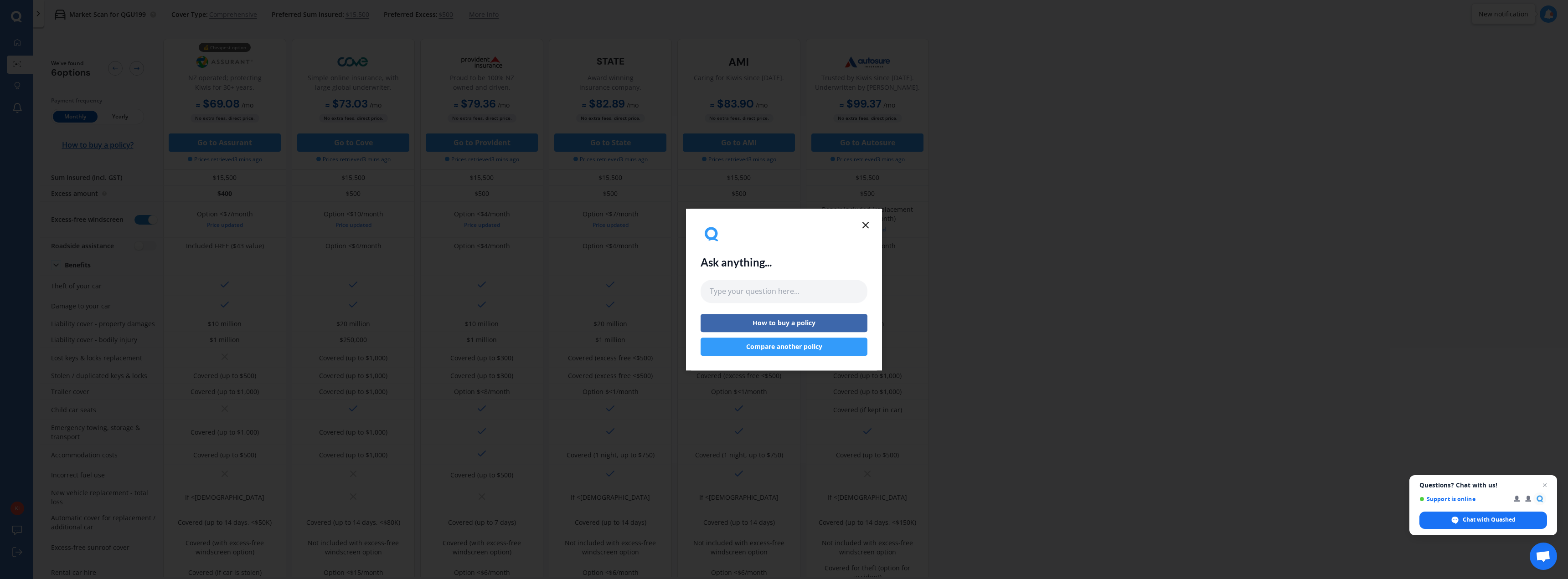
click at [865, 222] on icon at bounding box center [866, 224] width 11 height 11
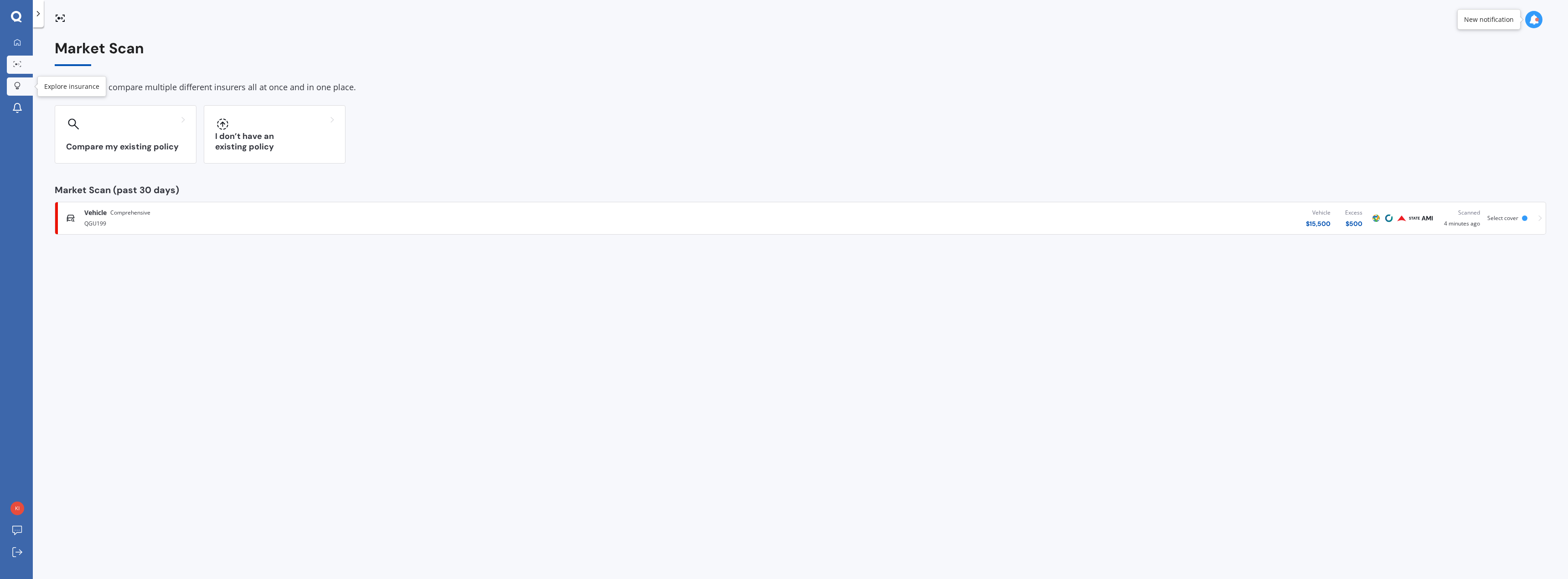
click at [17, 85] on icon at bounding box center [17, 86] width 7 height 8
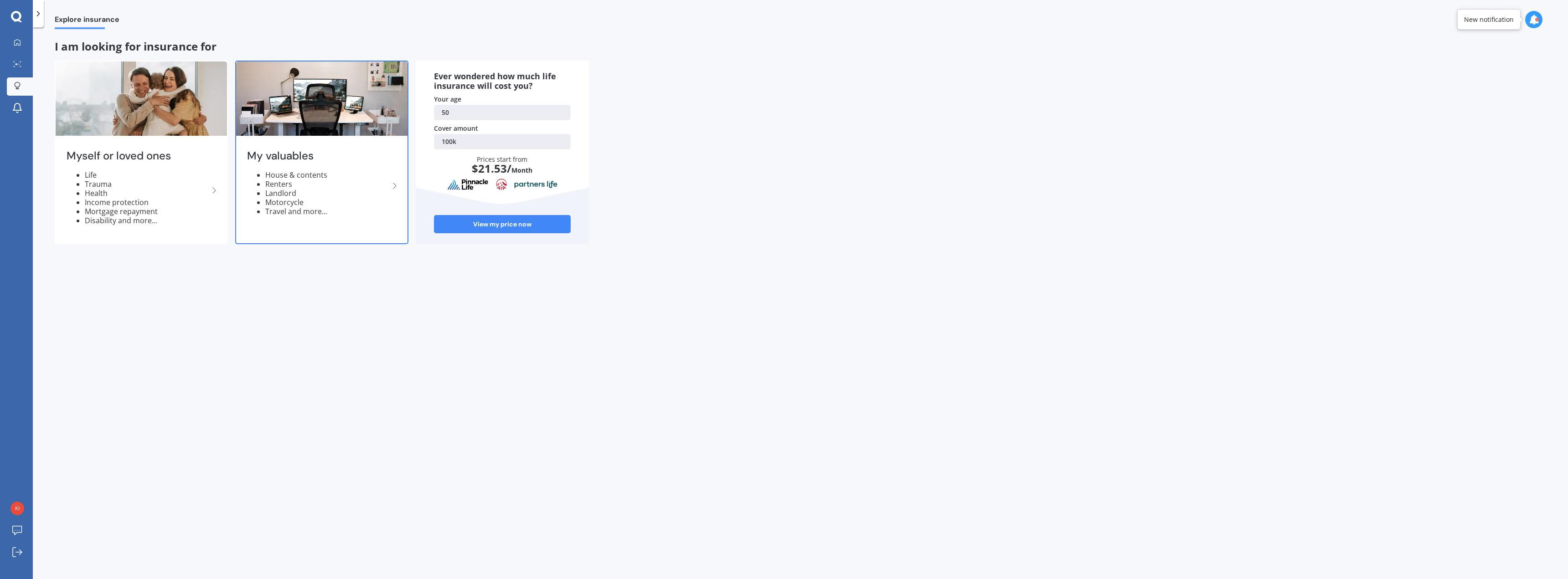
click at [321, 178] on li "House & contents" at bounding box center [327, 175] width 124 height 9
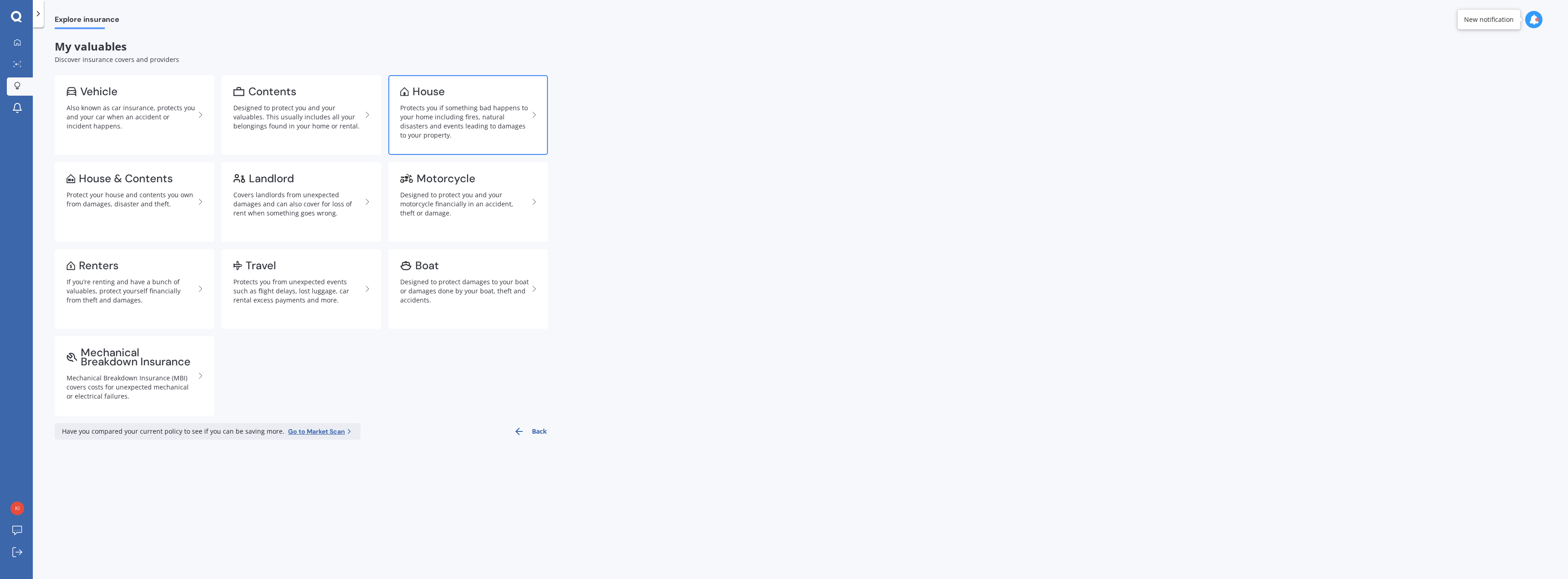
click at [452, 106] on div "Protects you if something bad happens to your home including fires, natural dis…" at bounding box center [465, 121] width 129 height 36
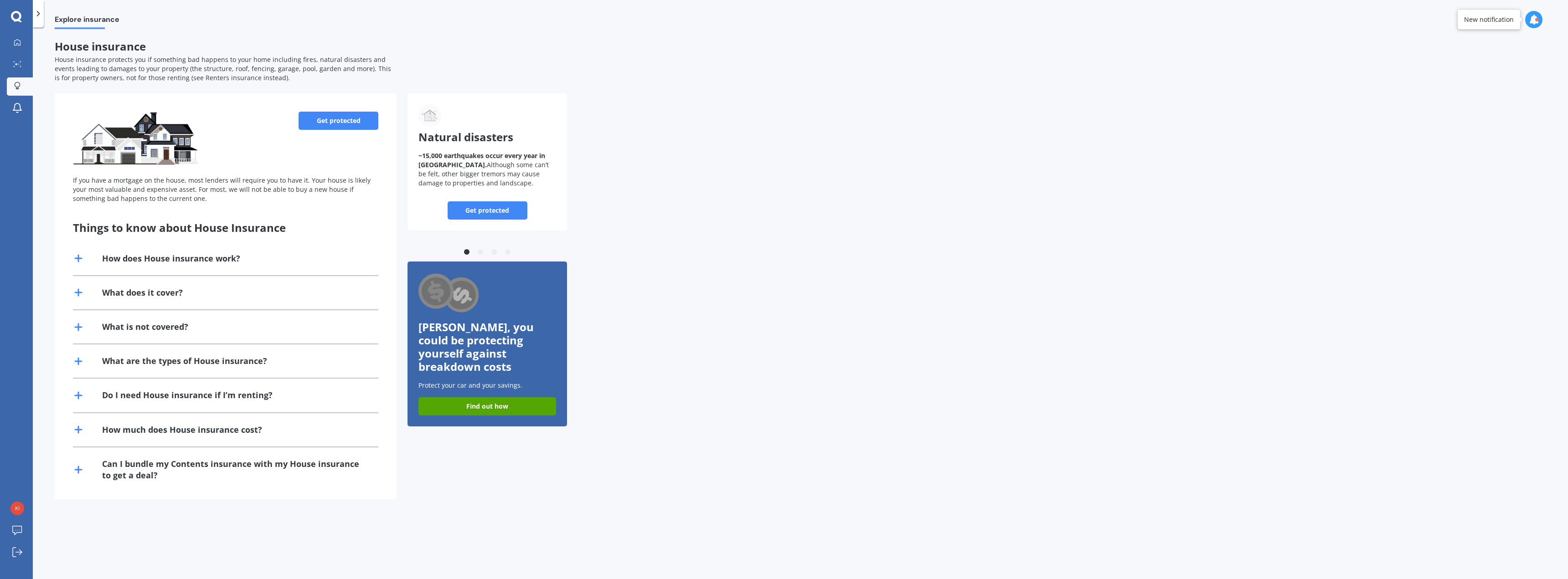
click at [336, 119] on link "Get protected" at bounding box center [338, 121] width 80 height 18
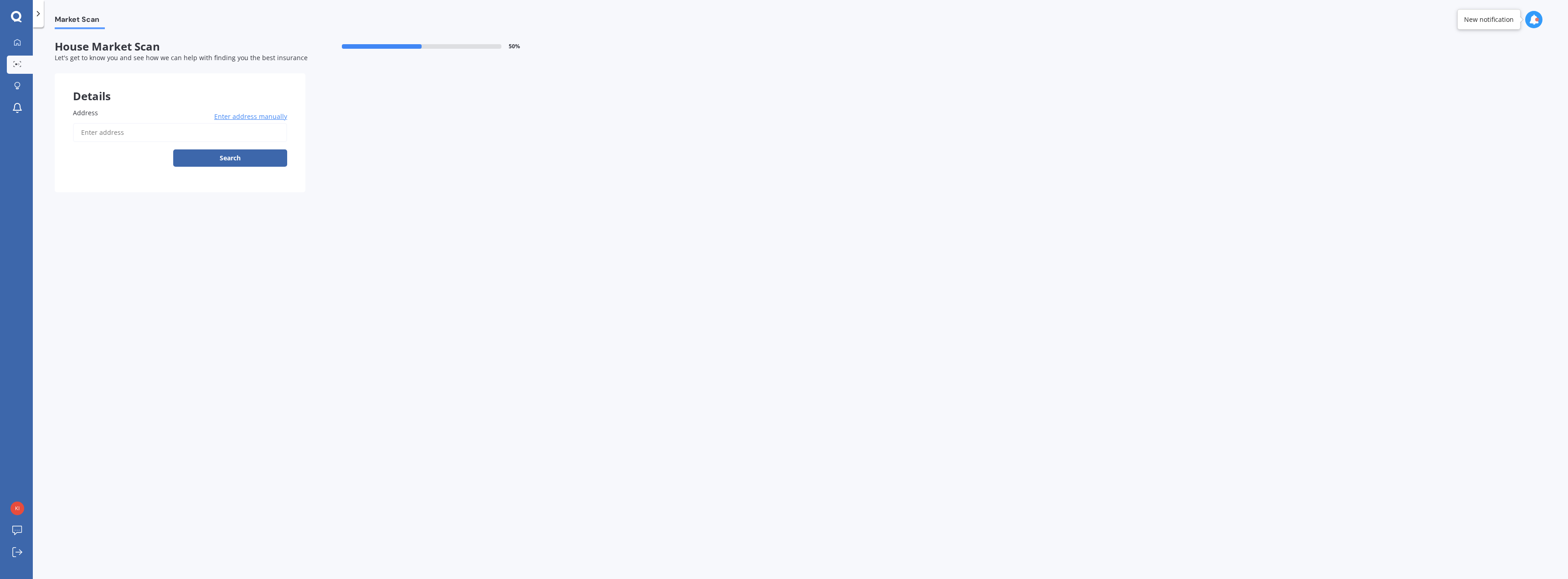
click at [162, 130] on input "Address" at bounding box center [180, 132] width 214 height 19
type input "[STREET_ADDRESS]"
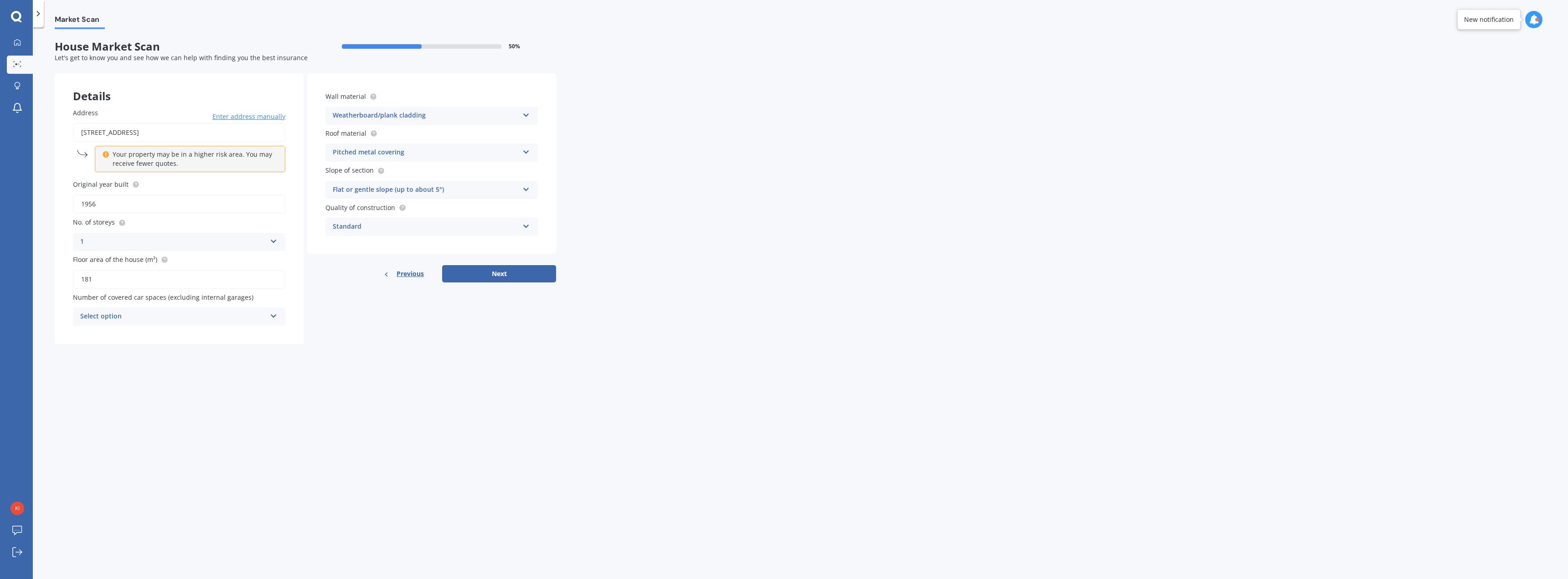
click at [274, 312] on icon at bounding box center [274, 314] width 8 height 7
click at [87, 335] on div "0" at bounding box center [179, 334] width 211 height 17
click at [369, 346] on form "House Market Scan 50 % Let's get to know you and see how we can help with findi…" at bounding box center [305, 195] width 502 height 311
click at [503, 272] on button "Next" at bounding box center [499, 273] width 114 height 17
select select "17"
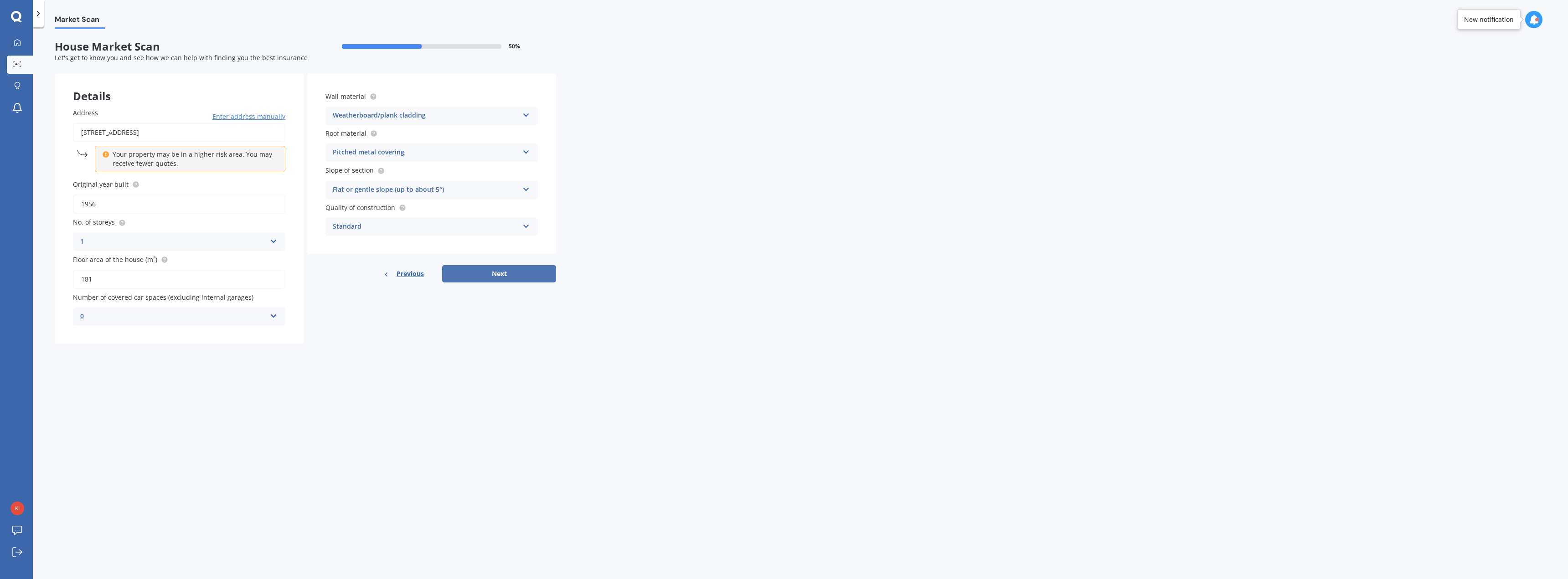
select select "03"
select select "1975"
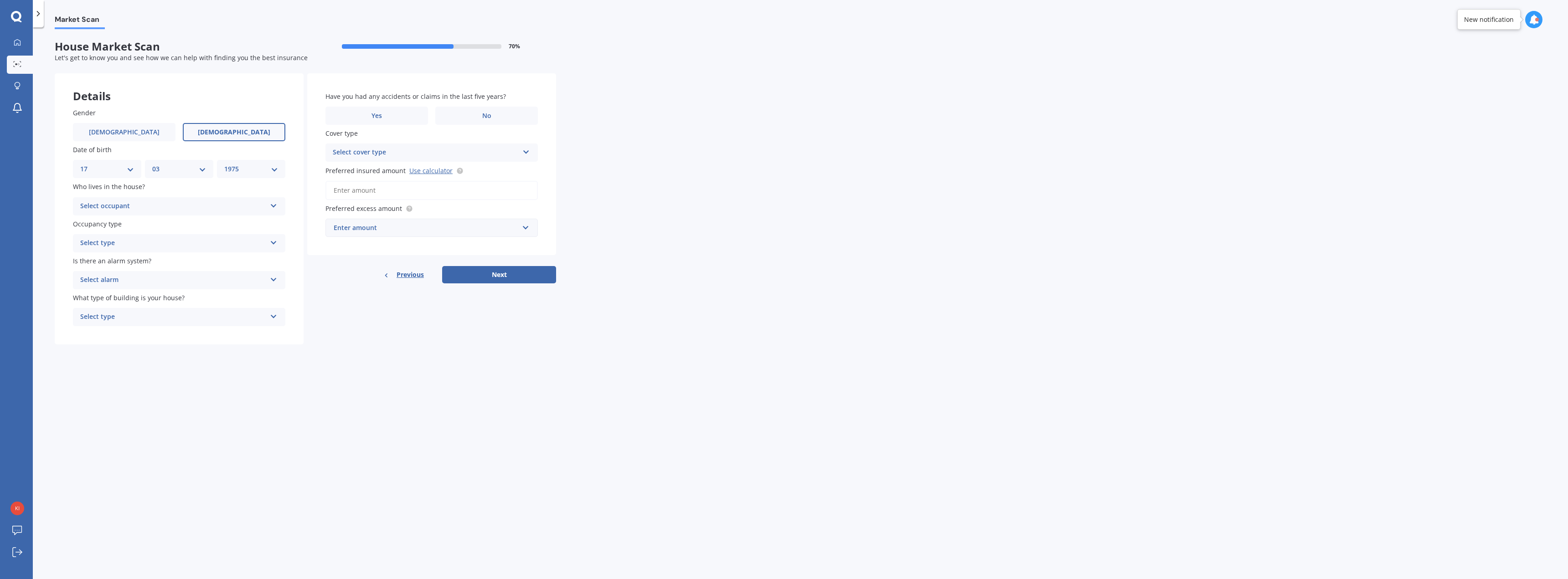
click at [274, 207] on icon at bounding box center [274, 204] width 8 height 7
click at [118, 221] on div "Owner" at bounding box center [179, 224] width 211 height 17
click at [274, 240] on icon at bounding box center [274, 241] width 8 height 7
click at [115, 263] on span "Permanent" at bounding box center [98, 260] width 34 height 9
click at [278, 278] on div "Select alarm Yes, monitored Yes, not monitored No" at bounding box center [178, 280] width 212 height 18
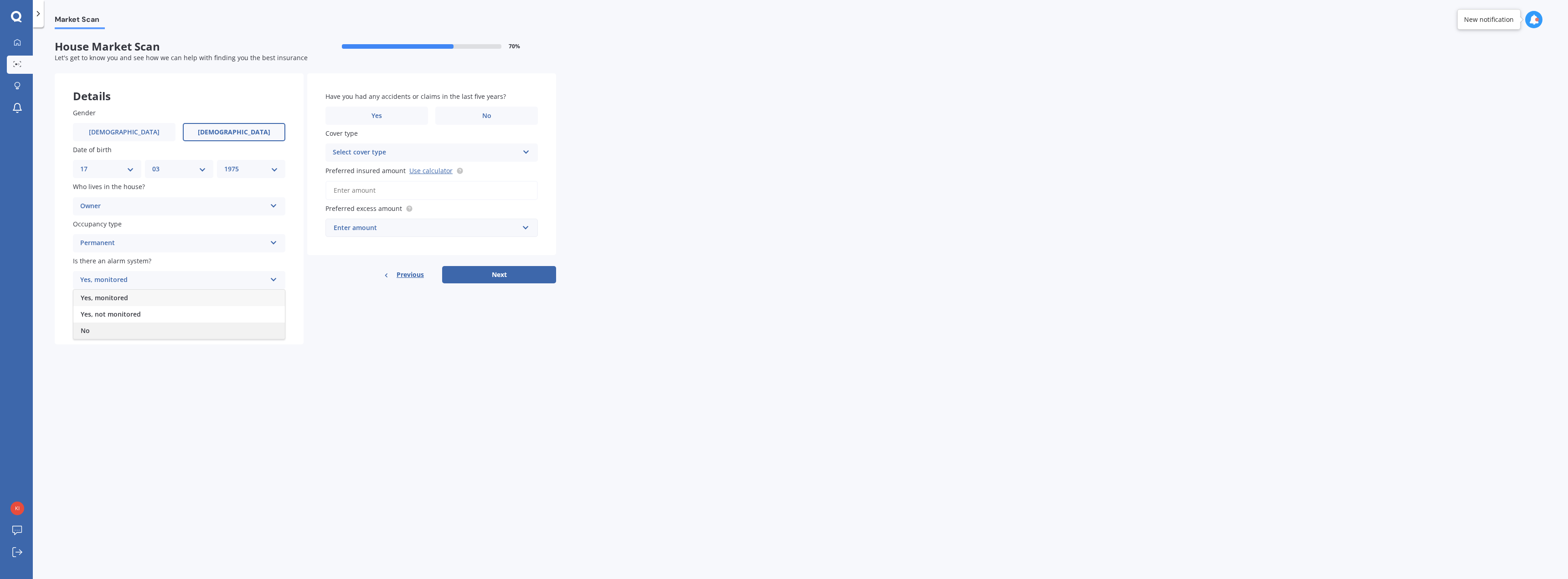
click at [84, 328] on span "No" at bounding box center [85, 330] width 9 height 9
click at [272, 314] on icon at bounding box center [274, 315] width 8 height 7
click at [112, 337] on span "Freestanding" at bounding box center [100, 334] width 40 height 9
click at [463, 116] on label "No" at bounding box center [486, 116] width 102 height 18
click at [0, 0] on input "No" at bounding box center [0, 0] width 0 height 0
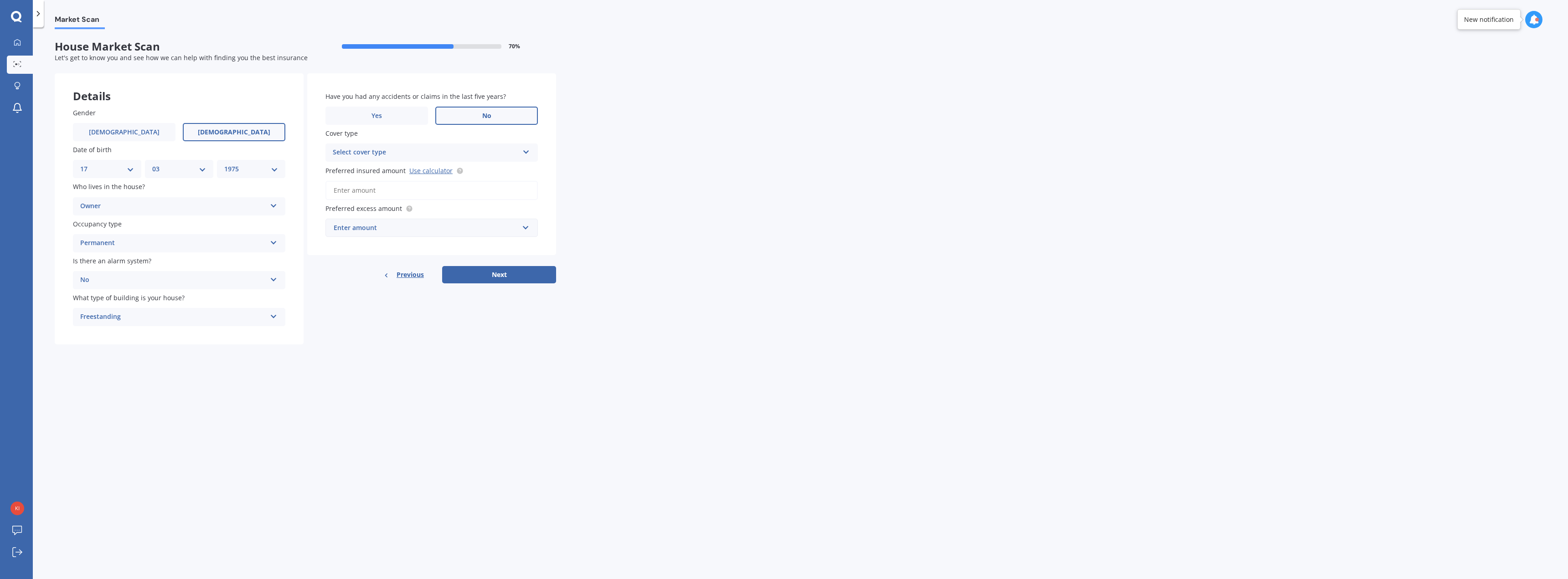
click at [527, 151] on icon at bounding box center [526, 151] width 8 height 7
click at [340, 151] on div "High" at bounding box center [426, 153] width 186 height 11
click at [527, 153] on icon at bounding box center [526, 151] width 8 height 7
click at [340, 170] on span "High" at bounding box center [341, 169] width 15 height 9
click at [439, 189] on input "Preferred insured amount Use calculator" at bounding box center [431, 190] width 212 height 19
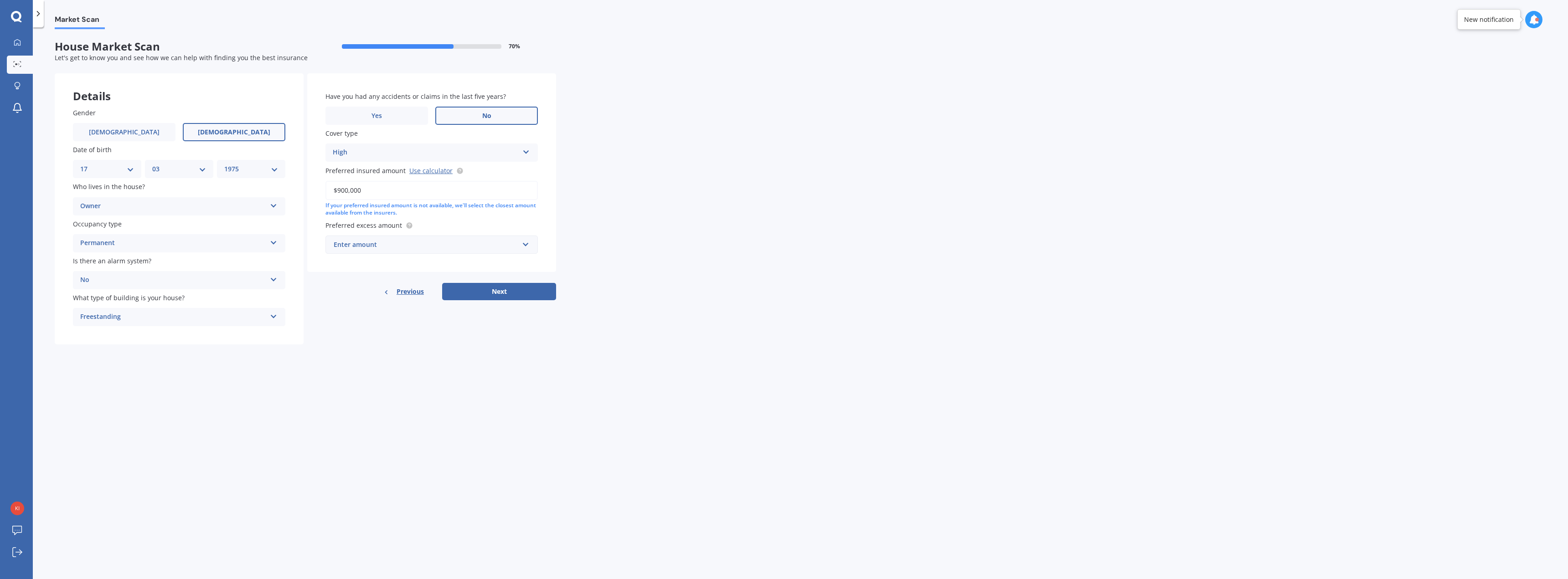
type input "$900,000"
click at [524, 243] on input "text" at bounding box center [428, 244] width 204 height 17
click at [352, 363] on span "$2,500" at bounding box center [343, 362] width 20 height 9
click at [477, 353] on div "Market Scan House Market Scan 70 % Let's get to know you and see how we can hel…" at bounding box center [800, 304] width 1535 height 551
click at [494, 290] on button "Next" at bounding box center [499, 291] width 114 height 17
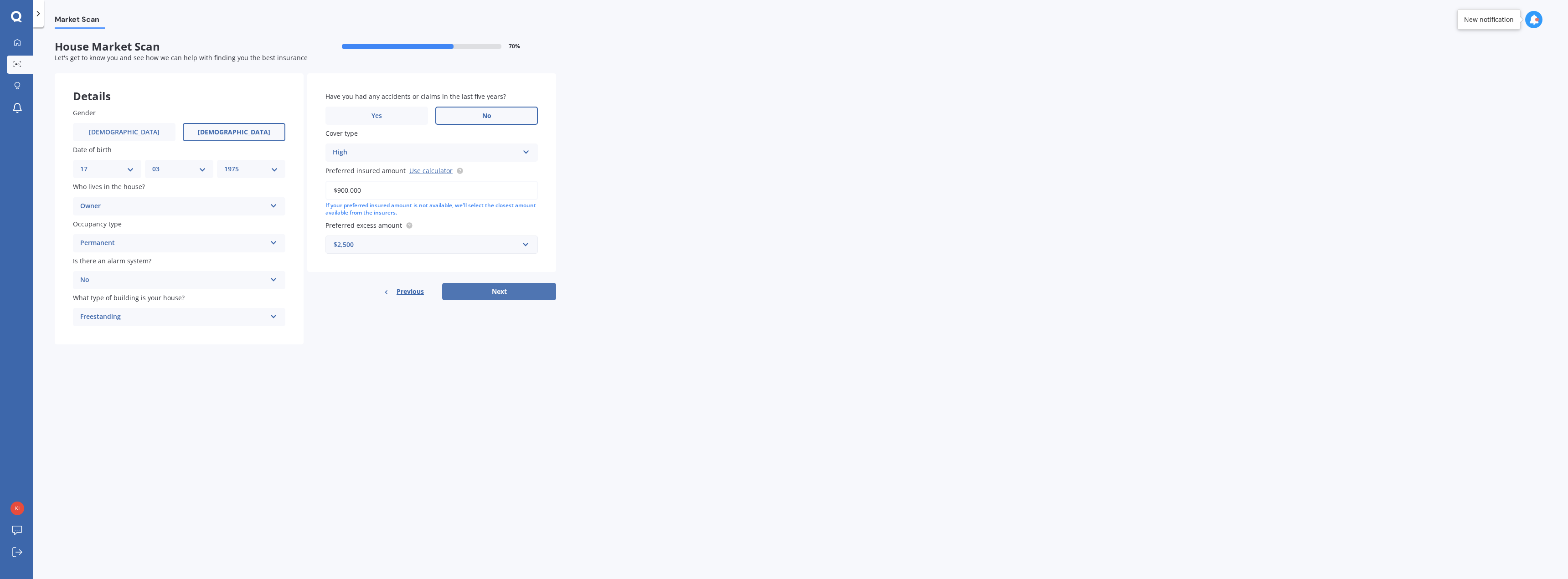
select select "17"
select select "03"
select select "1975"
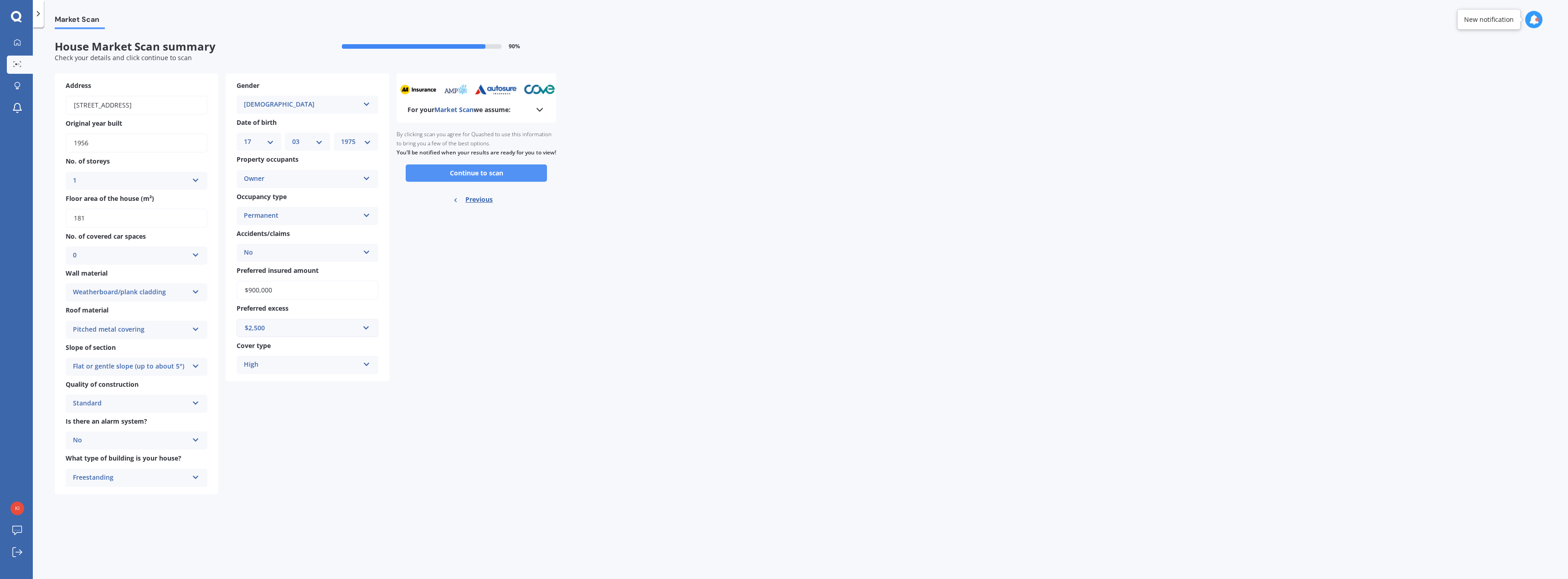
click at [474, 182] on button "Continue to scan" at bounding box center [476, 173] width 141 height 17
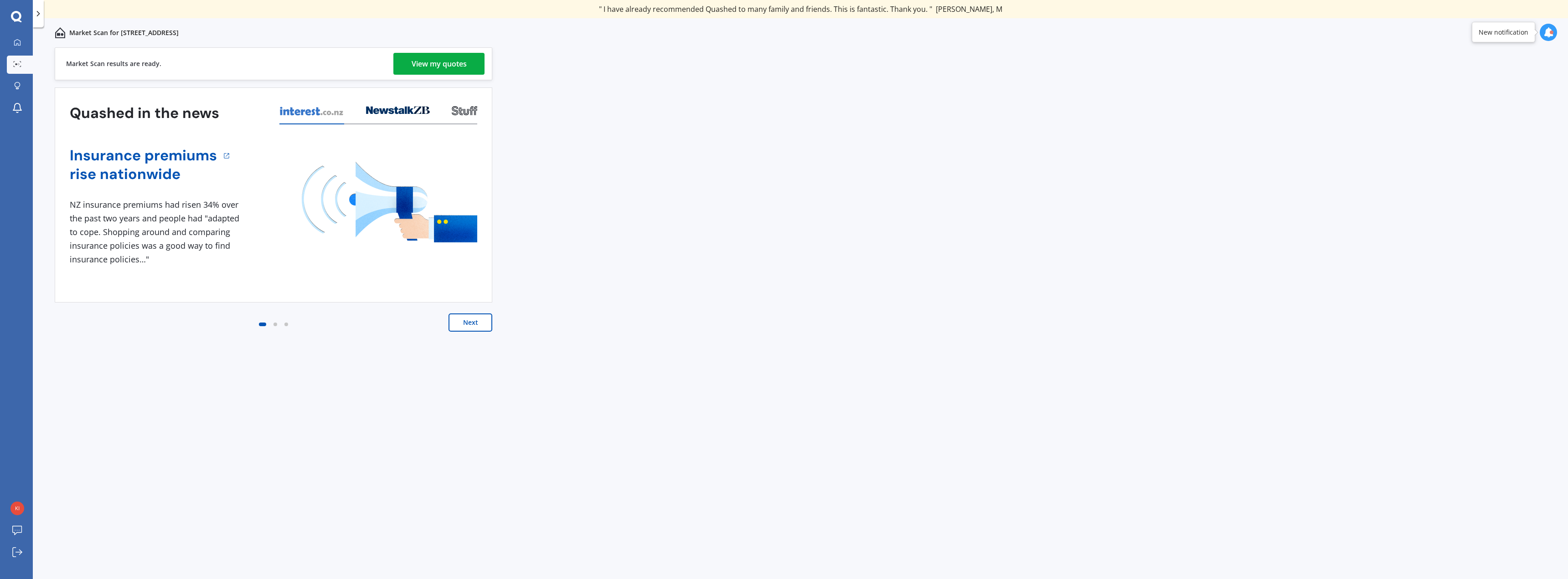
click at [445, 58] on div "View my quotes" at bounding box center [439, 63] width 55 height 22
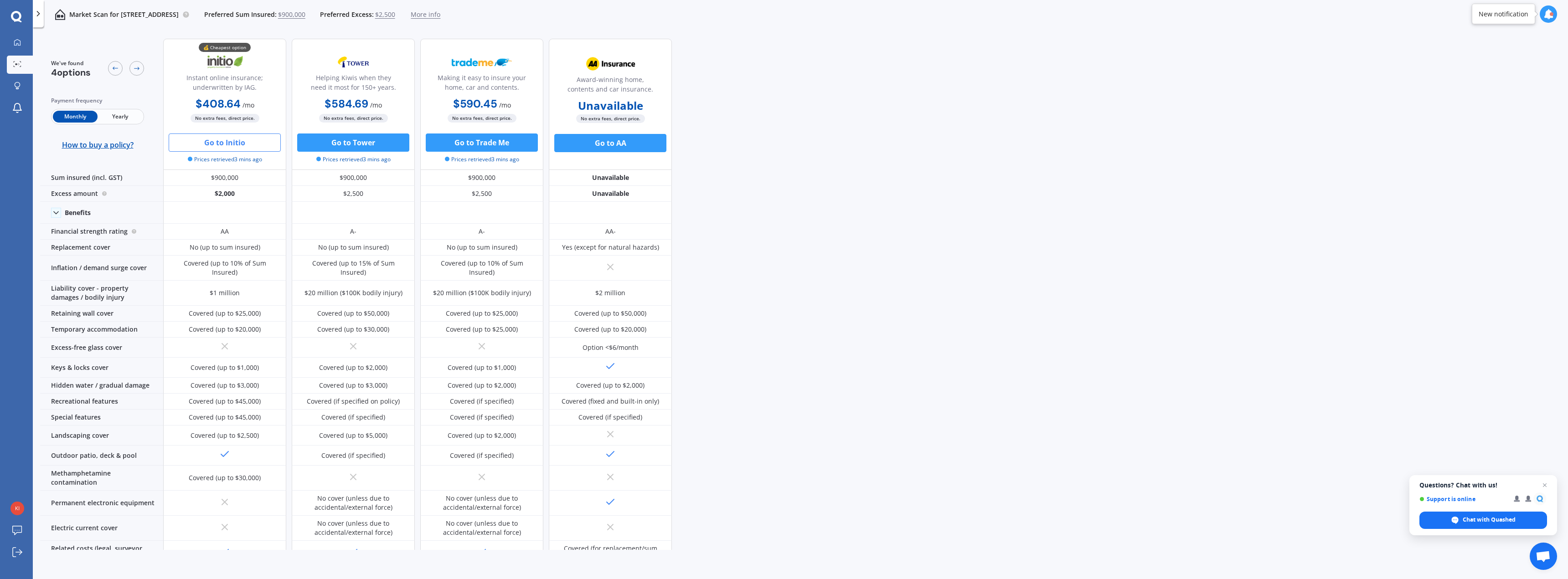
click at [218, 143] on button "Go to Initio" at bounding box center [225, 143] width 112 height 18
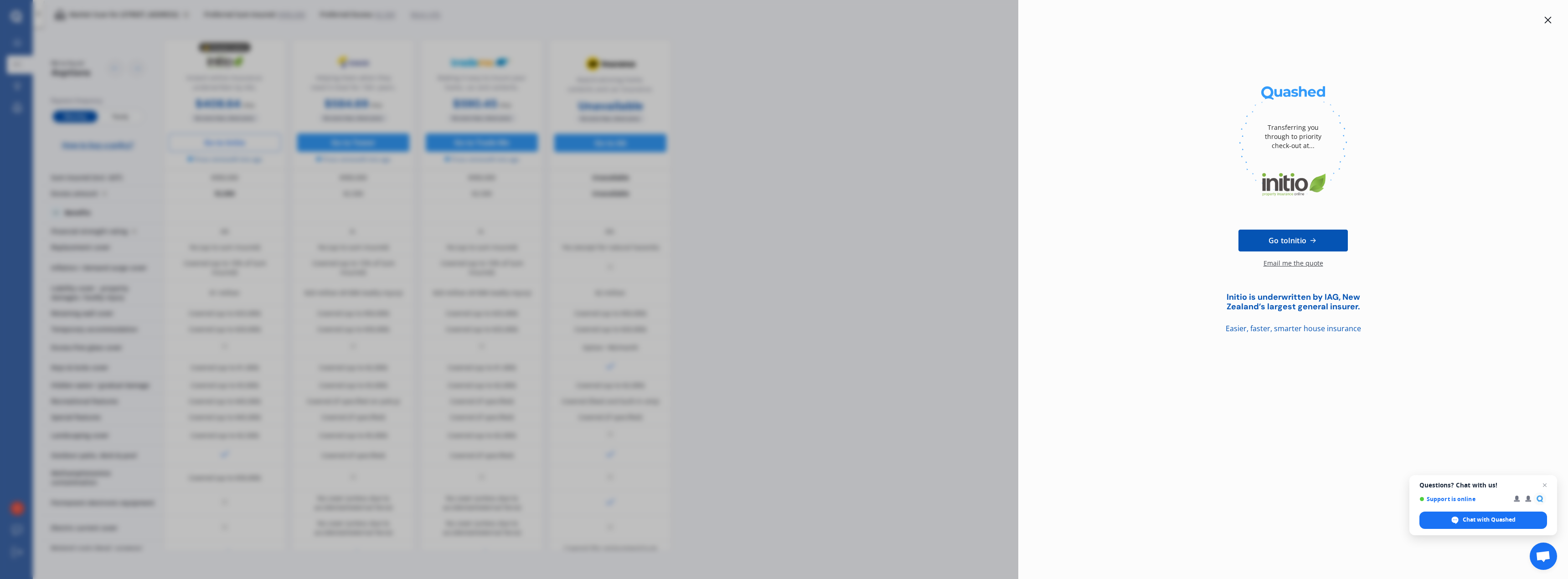
click at [1550, 17] on icon at bounding box center [1548, 20] width 7 height 7
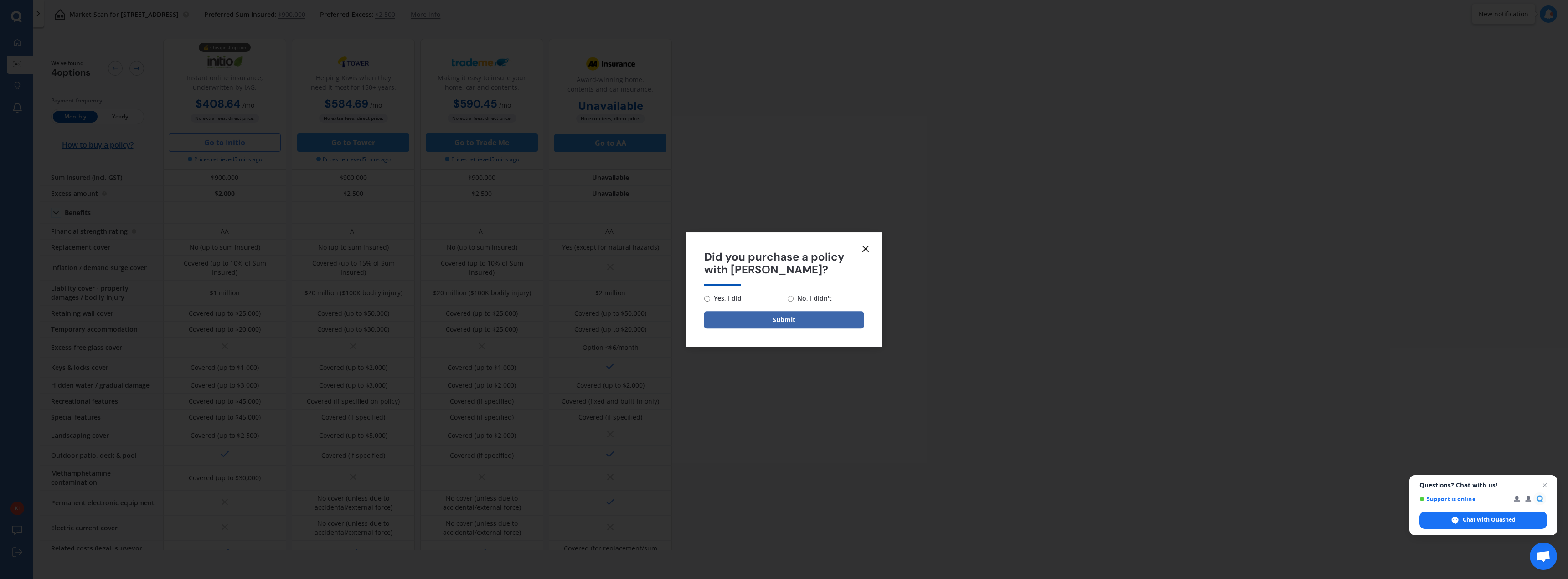
click at [789, 298] on input "No, I didn't" at bounding box center [790, 298] width 6 height 6
radio input "true"
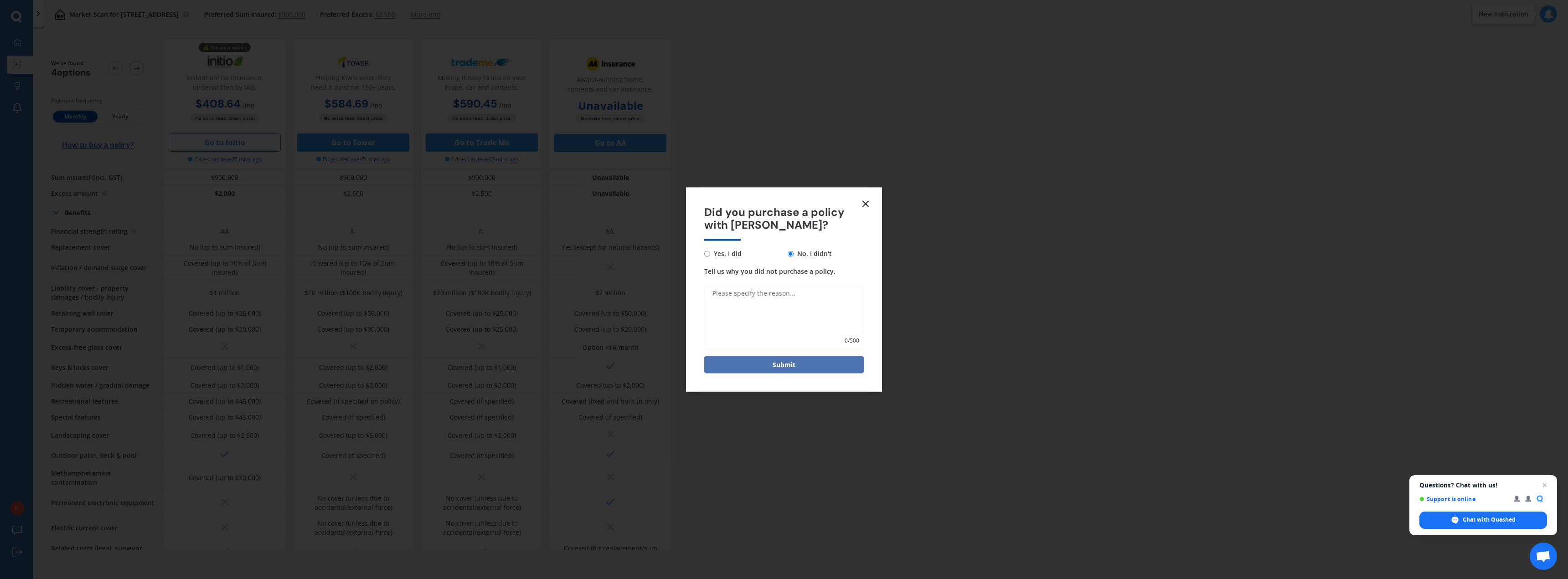
click at [788, 365] on button "Submit" at bounding box center [784, 364] width 159 height 17
click at [769, 311] on textarea "Tell us why you did not purchase a policy." at bounding box center [784, 317] width 159 height 64
type textarea "just looking at the moment"
click at [780, 360] on button "Submit" at bounding box center [784, 364] width 159 height 17
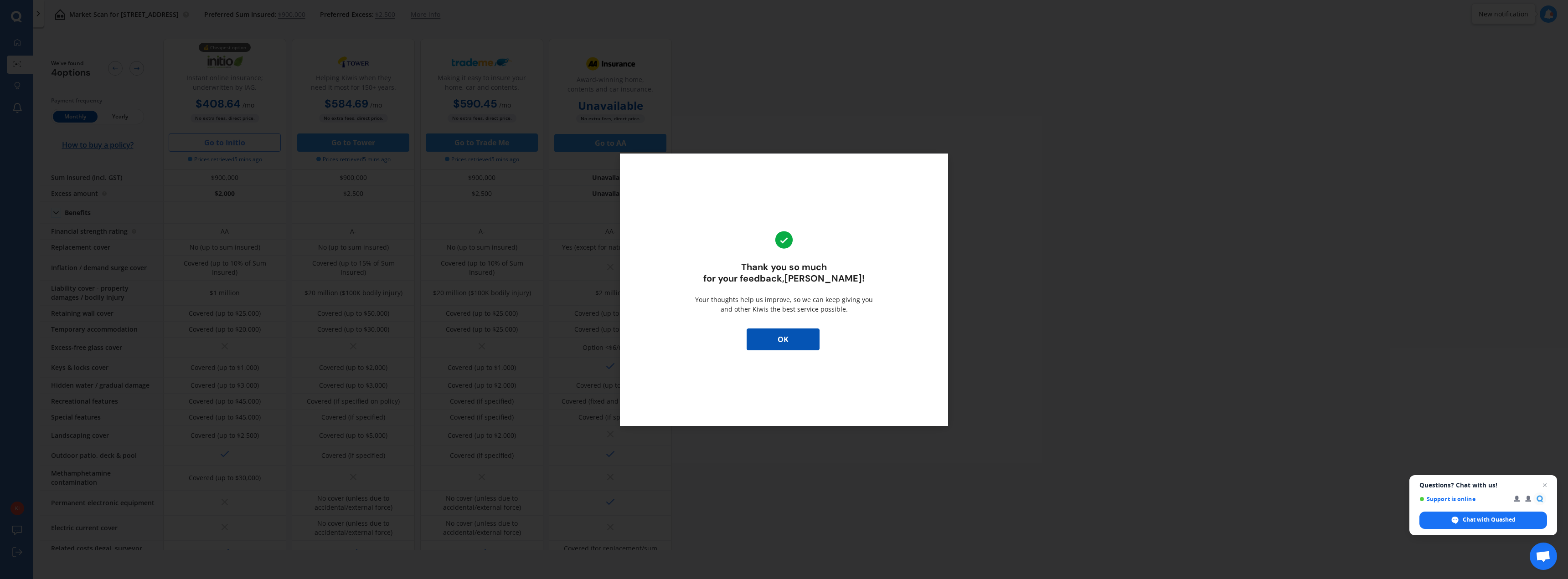
click at [774, 335] on button "OK" at bounding box center [783, 339] width 73 height 22
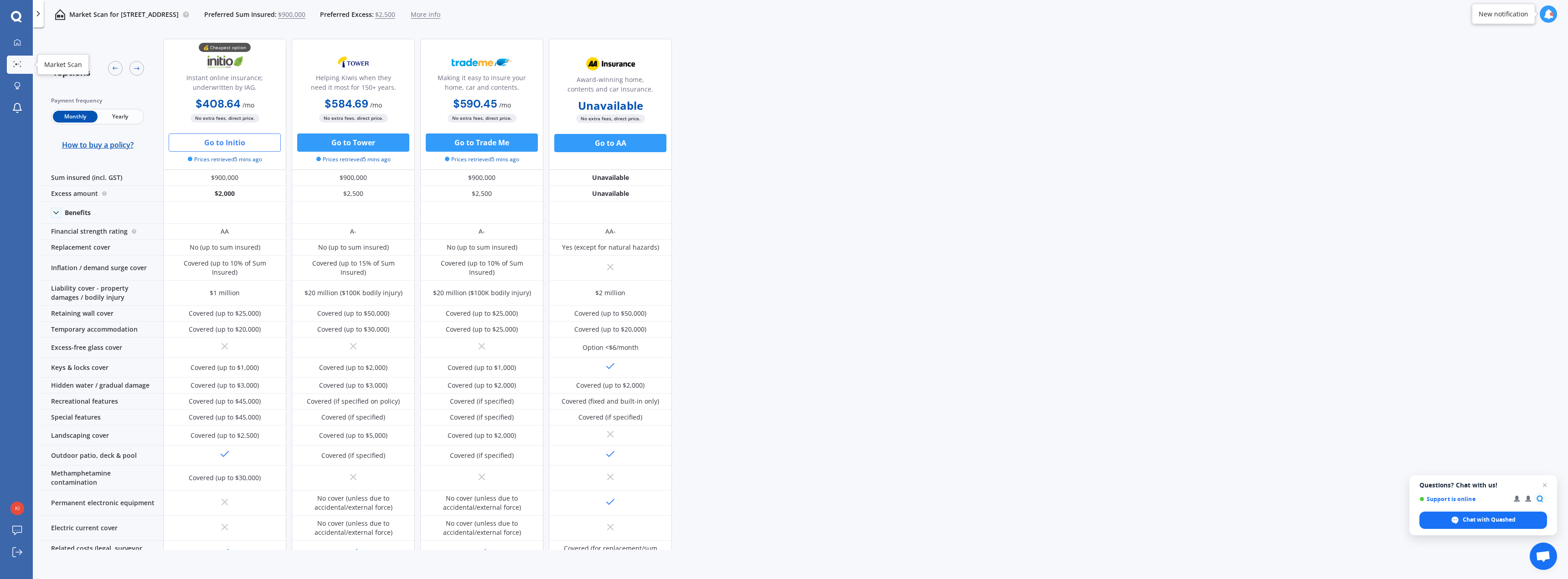
click at [19, 63] on icon at bounding box center [17, 63] width 8 height 6
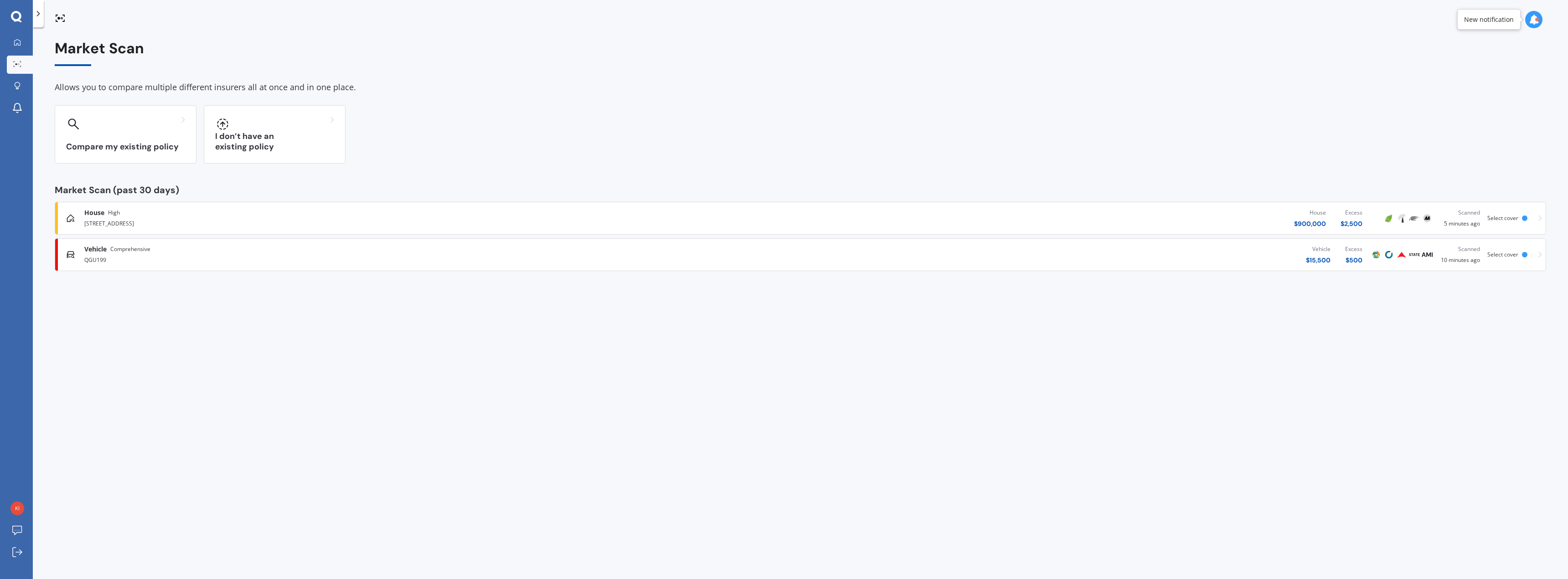
click at [151, 252] on span "Comprehensive" at bounding box center [130, 249] width 40 height 9
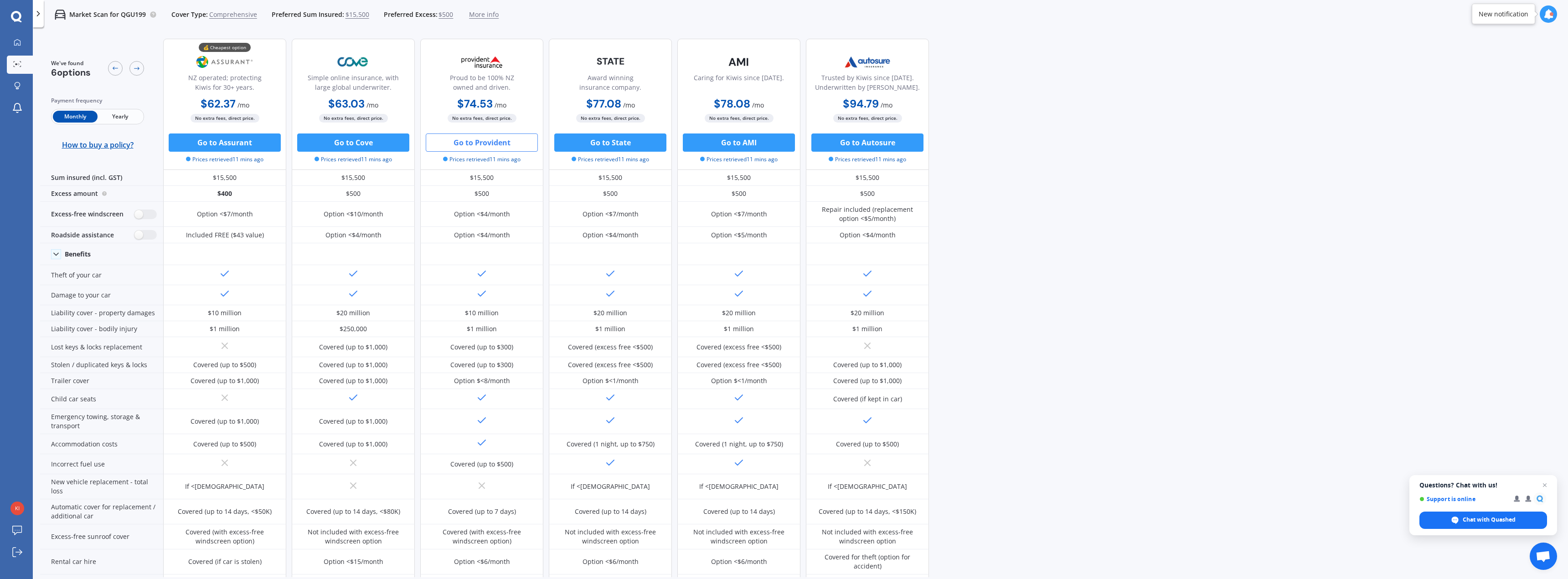
click at [488, 138] on button "Go to Provident" at bounding box center [482, 143] width 112 height 18
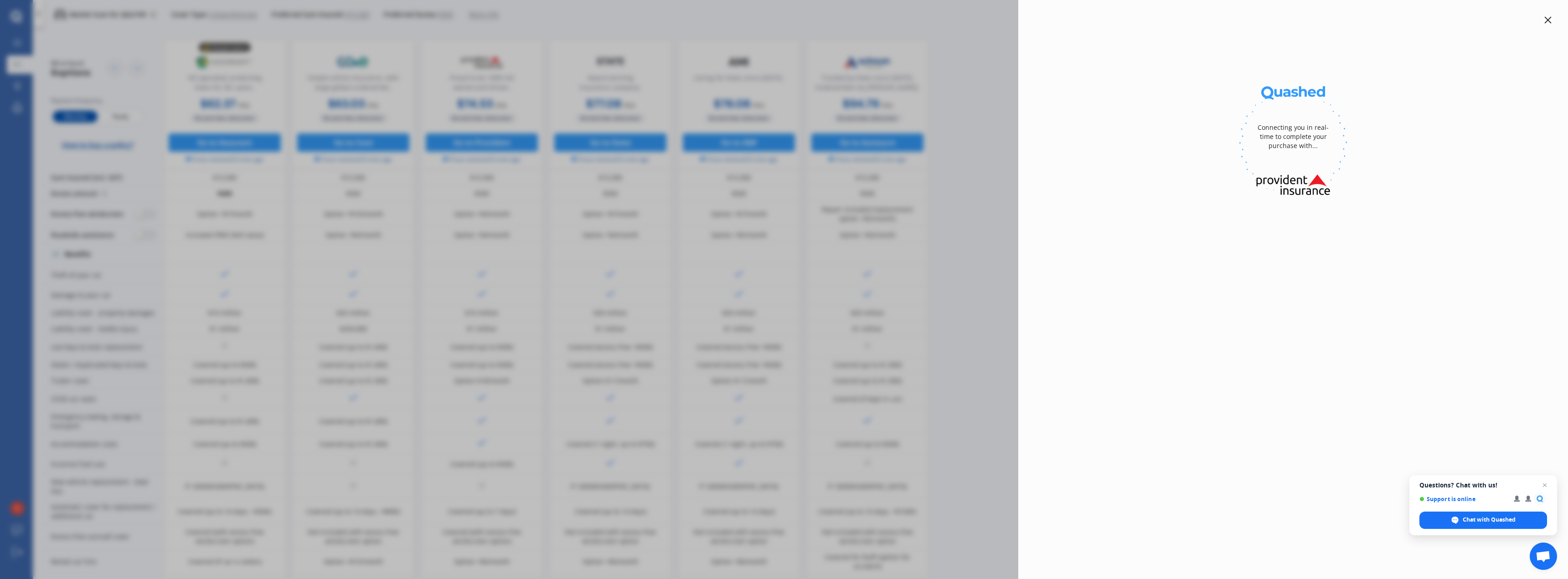
select select "full"
select select "[STREET_ADDRESS]"
select select "HONDA"
select select "ODYSSEY"
select select "NO"
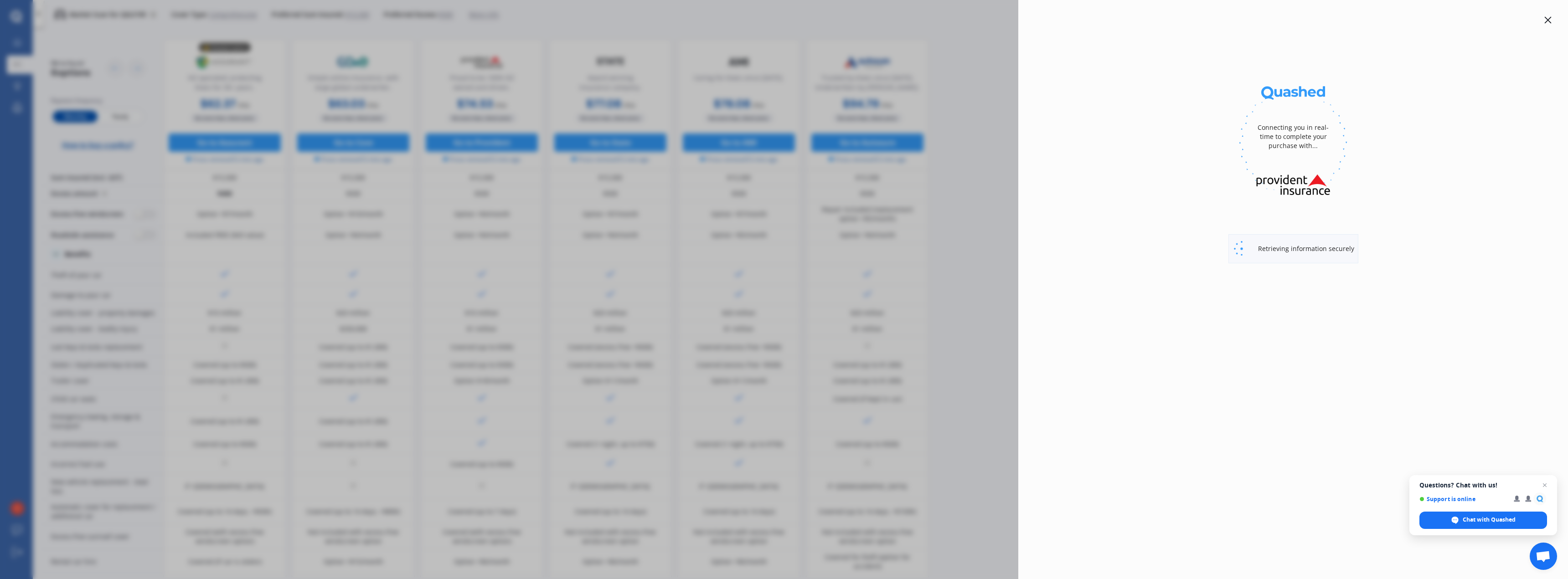
select select "Monthly"
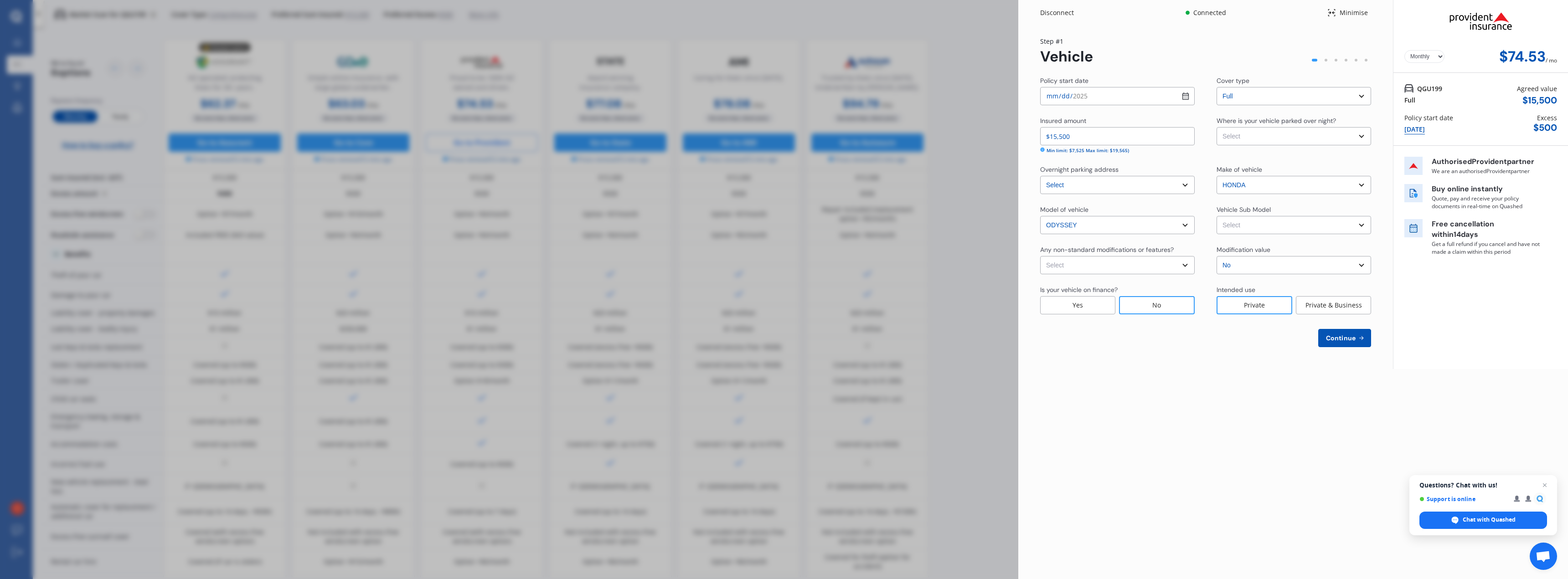
click at [1187, 261] on select "Select None [MEDICAL_DATA] System(NOS) Roll Cage Full Racing Harness" at bounding box center [1117, 265] width 155 height 18
select select "none"
click at [1040, 256] on select "Select None [MEDICAL_DATA] System(NOS) Roll Cage Full Racing Harness" at bounding box center [1117, 265] width 155 height 18
click at [1361, 136] on select "Select Garage (fully enclosed) Off Street Parking Other" at bounding box center [1294, 136] width 155 height 18
click at [1362, 138] on select "Select Garage (fully enclosed) Off Street Parking Other" at bounding box center [1294, 136] width 155 height 18
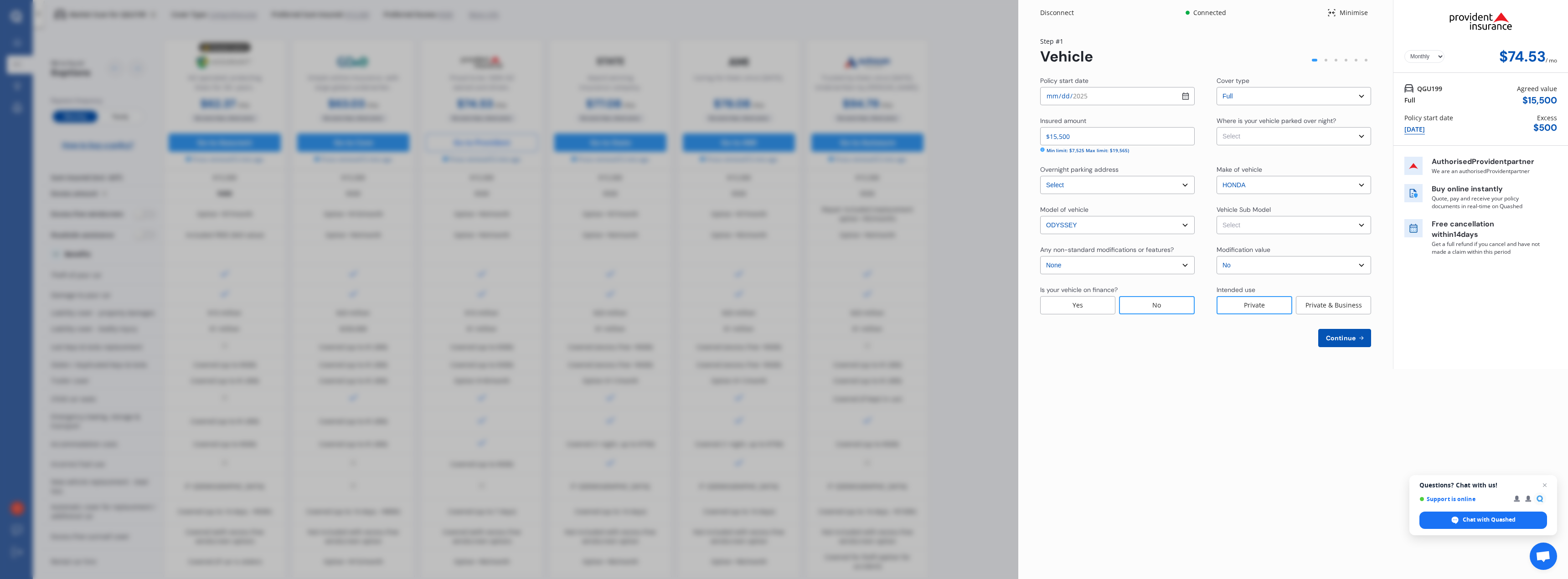
select select "OFF-STREET"
click at [1216, 127] on select "Select Garage (fully enclosed) Off Street Parking Other" at bounding box center [1294, 136] width 155 height 18
click at [1357, 224] on select "Select Odyssey 4th Gen SN Wagon 7st 5dr Spts Auto 5sp 2.4i MY13" at bounding box center [1294, 225] width 155 height 18
select select "NZVHOND2014AEBS"
click at [1216, 216] on select "Select Odyssey 4th Gen SN Wagon 7st 5dr Spts Auto 5sp 2.4i MY13" at bounding box center [1294, 225] width 155 height 18
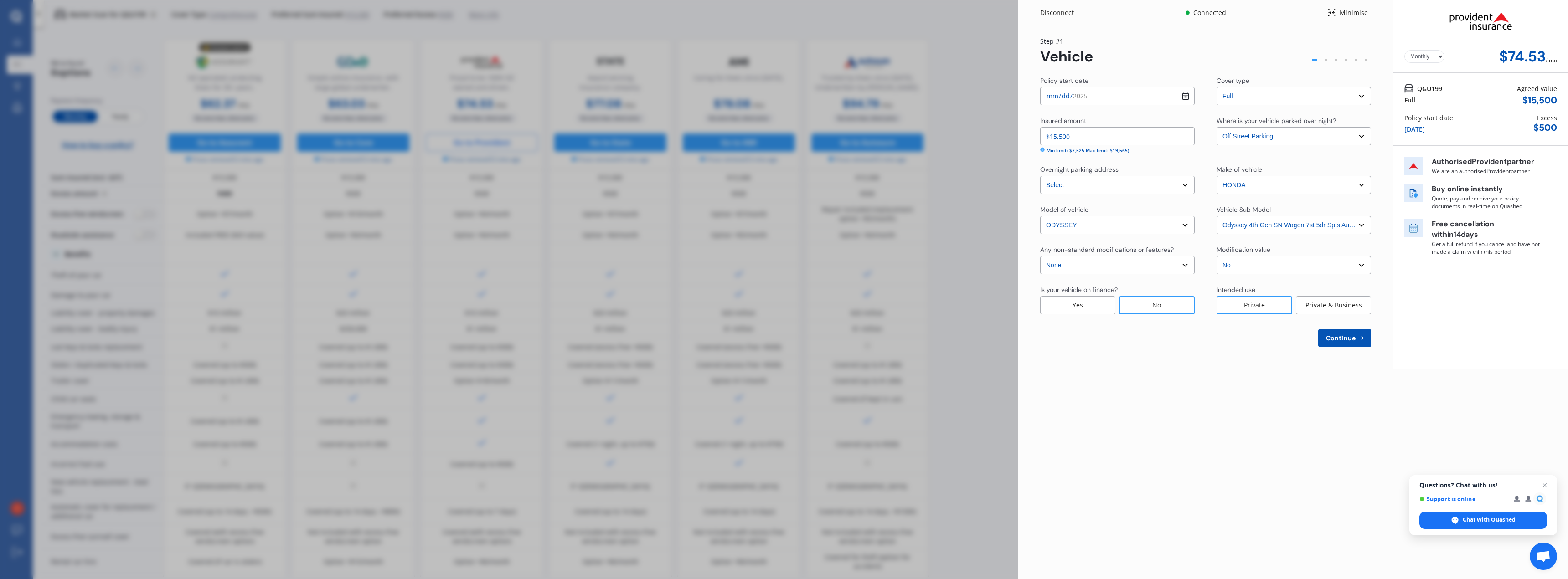
click at [1339, 337] on span "Continue" at bounding box center [1341, 337] width 33 height 7
select select "17"
select select "03"
select select "1975"
select select "NZ_FULL"
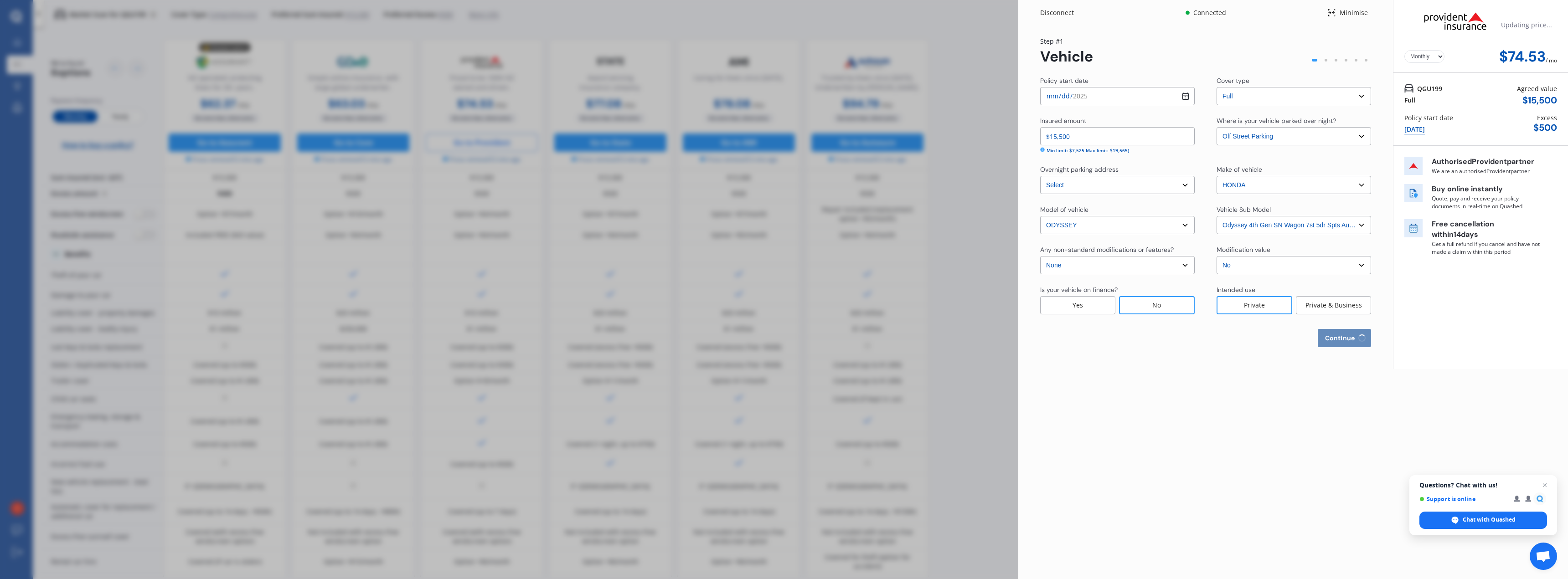
select select "0"
select select "25"
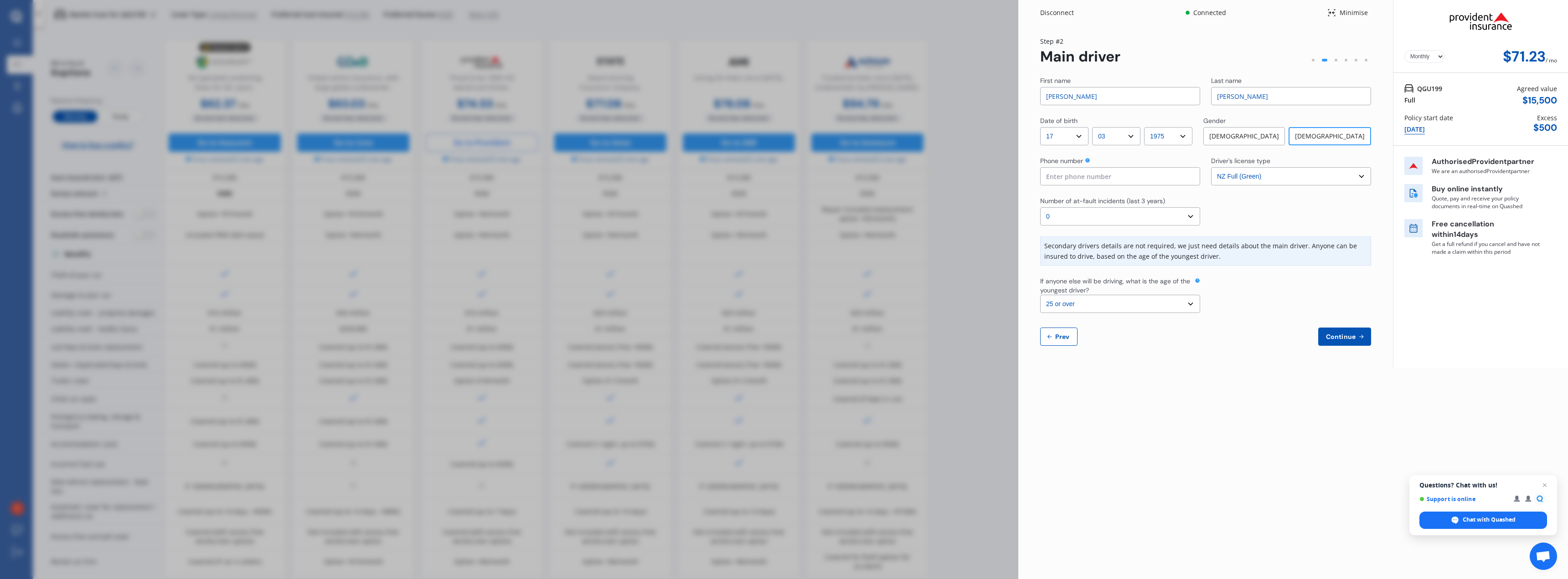
click at [1188, 215] on select "Select number of at-fault incidents (last 3 years) 0 1 2 3 4 5 or more" at bounding box center [1120, 217] width 160 height 18
click at [1102, 96] on input "[PERSON_NAME]" at bounding box center [1120, 96] width 160 height 18
type input "[PERSON_NAME]"
click at [1440, 54] on select "Yearly Monthly" at bounding box center [1424, 56] width 40 height 13
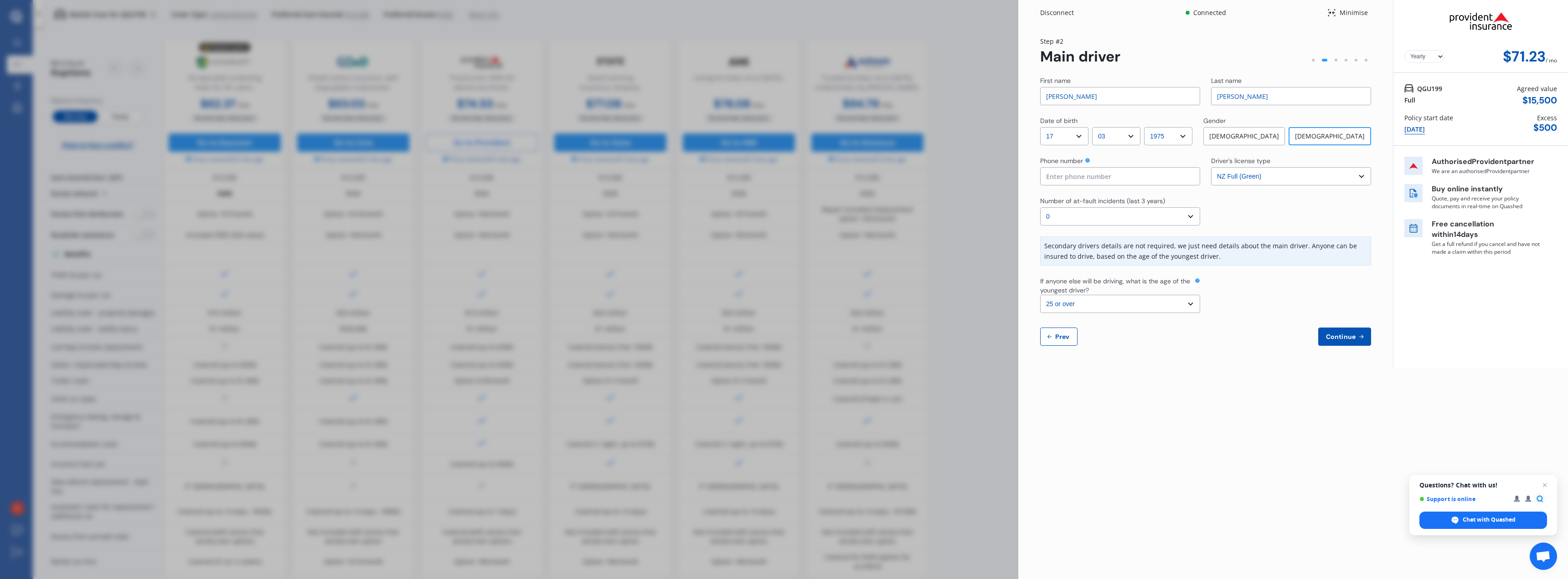
click at [1404, 50] on select "Yearly Monthly" at bounding box center [1424, 56] width 40 height 13
click at [1439, 57] on select "Yearly Monthly" at bounding box center [1424, 56] width 40 height 13
select select "Monthly"
click at [1404, 50] on select "Yearly Monthly" at bounding box center [1424, 56] width 40 height 13
click at [1120, 177] on input at bounding box center [1120, 176] width 160 height 18
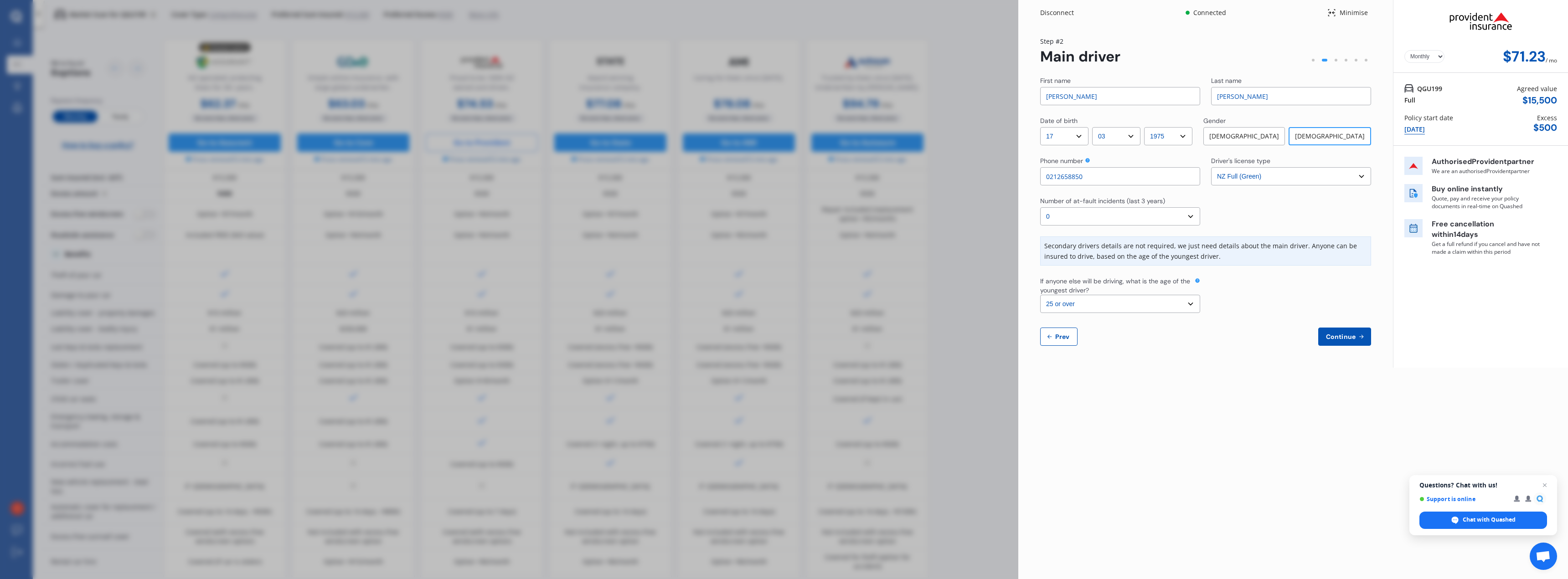
type input "0212658850"
click at [1336, 337] on span "Continue" at bounding box center [1341, 336] width 33 height 7
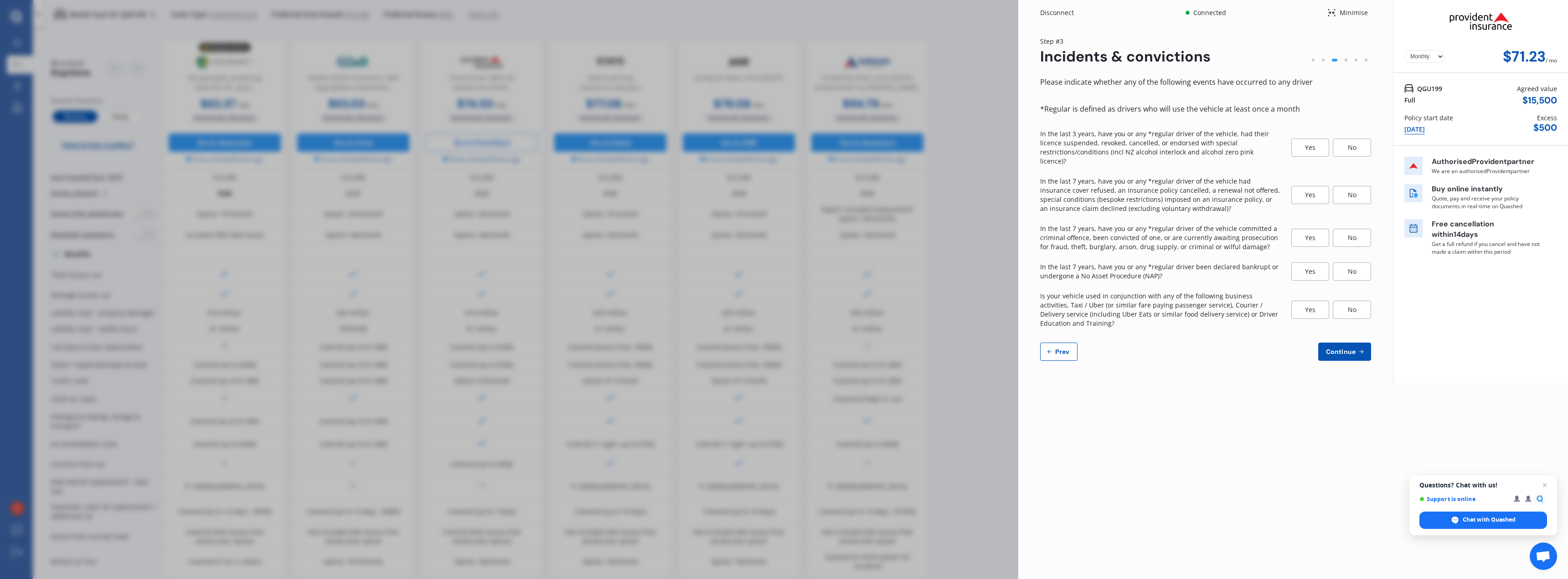
click at [1352, 140] on div "No" at bounding box center [1352, 148] width 38 height 18
click at [1351, 187] on div "No" at bounding box center [1352, 195] width 38 height 18
click at [1353, 230] on div "No" at bounding box center [1352, 238] width 38 height 18
click at [1347, 262] on div "No" at bounding box center [1352, 271] width 38 height 18
click at [1351, 300] on div "No" at bounding box center [1352, 310] width 38 height 18
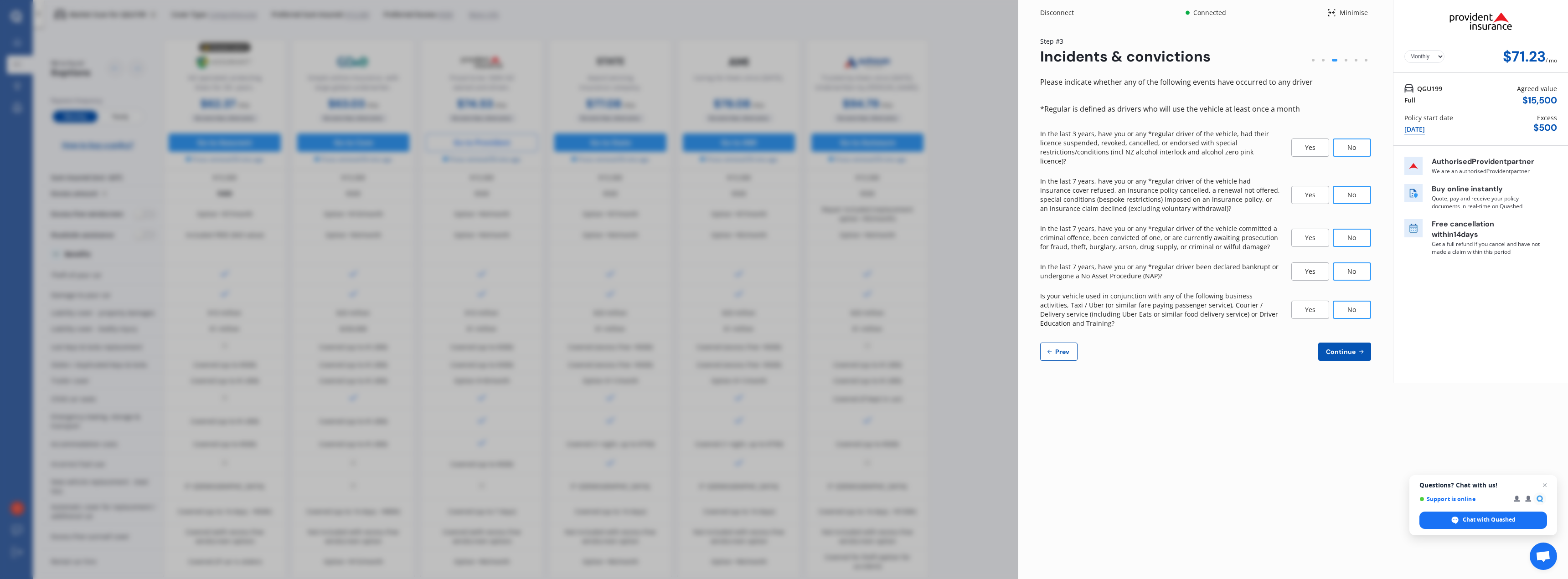
click at [1355, 348] on span "Continue" at bounding box center [1341, 351] width 33 height 7
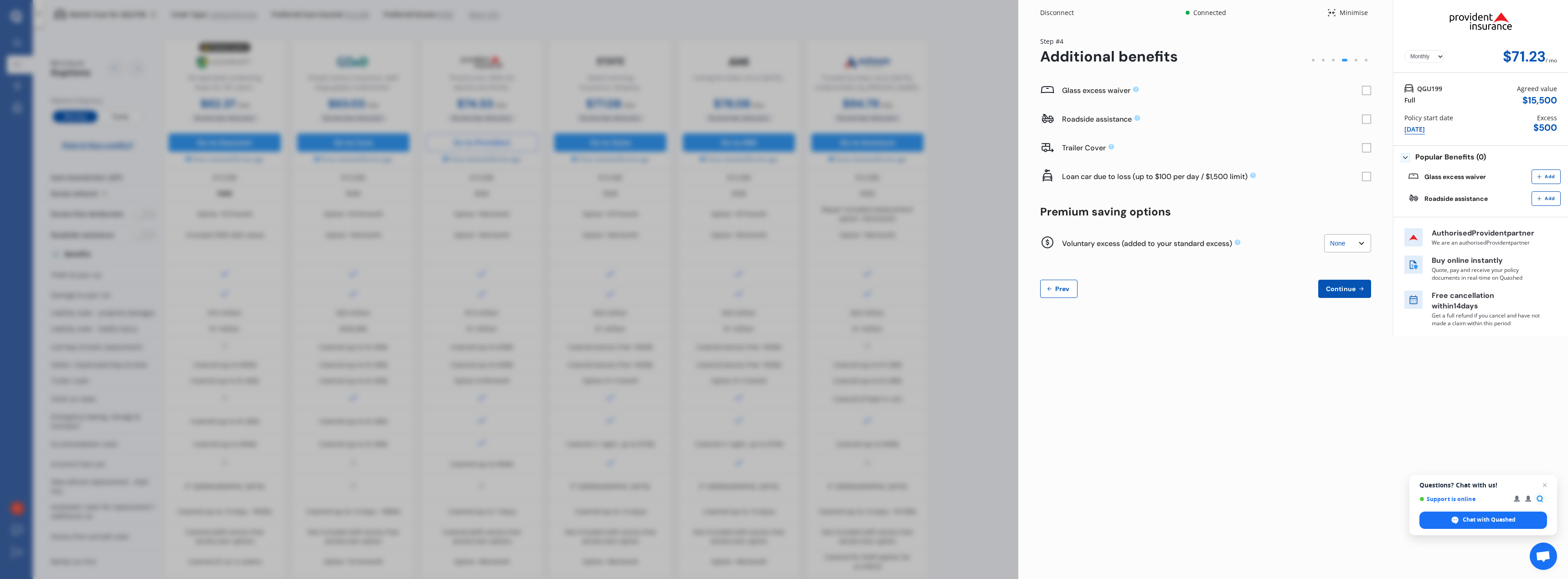
click at [1367, 90] on rect at bounding box center [1366, 90] width 9 height 9
click at [1367, 177] on rect at bounding box center [1366, 177] width 9 height 9
click at [1367, 177] on icon at bounding box center [1366, 176] width 6 height 5
click at [1367, 90] on icon at bounding box center [1366, 90] width 6 height 5
click at [1367, 90] on rect at bounding box center [1366, 90] width 9 height 9
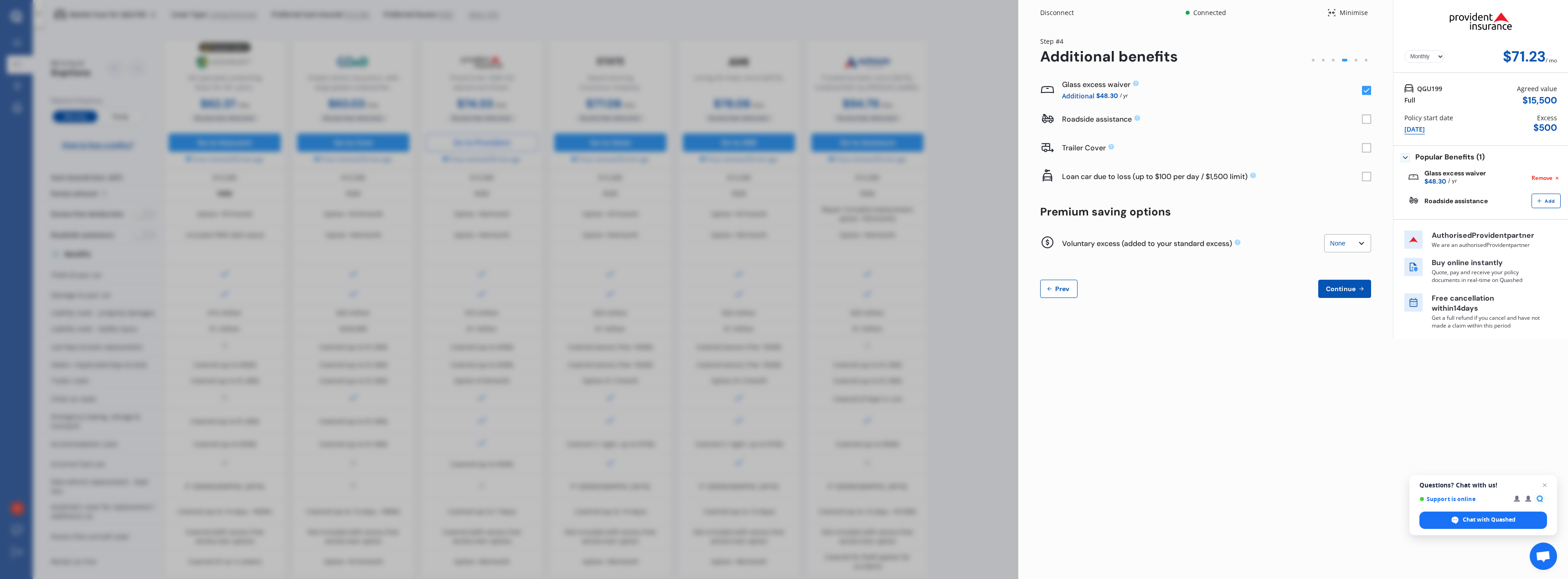
click at [1363, 180] on rect at bounding box center [1366, 177] width 9 height 9
click at [1363, 242] on select "None $200 $450 $700 $950 $1,200 $1,700" at bounding box center [1347, 244] width 47 height 18
click at [1238, 242] on icon at bounding box center [1238, 242] width 6 height 6
click at [1330, 290] on span "Continue" at bounding box center [1341, 289] width 33 height 7
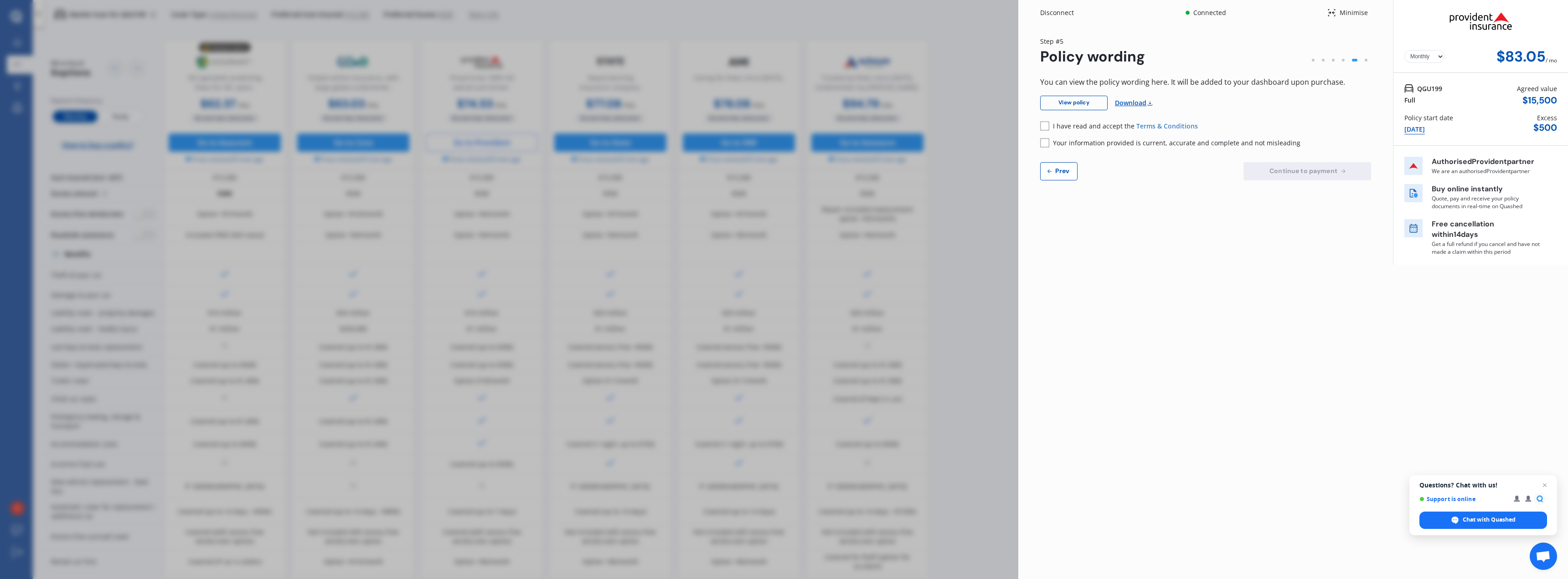
click at [1004, 53] on div "Disconnect Connected Minimise Yearly Monthly $83.05 / mo Step # 5 Policy wordin…" at bounding box center [784, 289] width 1568 height 579
click at [1006, 432] on div "Disconnect Connected Minimise Yearly Monthly $83.05 / mo Step # 5 Policy wordin…" at bounding box center [784, 289] width 1568 height 579
